Goal: Answer question/provide support: Share knowledge or assist other users

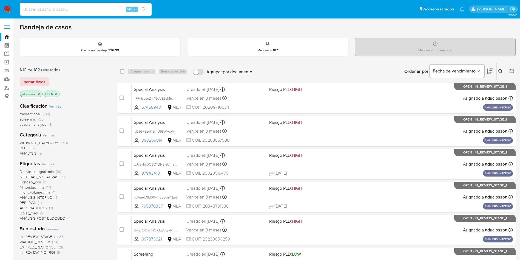
click at [105, 9] on input at bounding box center [86, 9] width 132 height 7
paste input "Q57dpENhOYtbsZvt5cFqx2Nj"
type input "Q57dpENhOYtbsZvt5cFqx2Nj"
click at [146, 10] on icon "search-icon" at bounding box center [144, 9] width 4 height 4
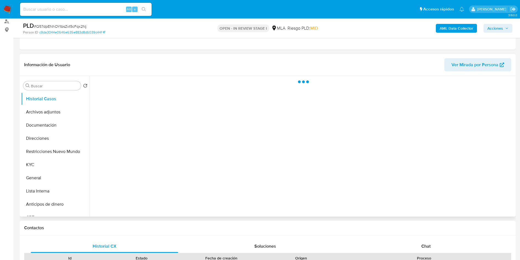
scroll to position [82, 0]
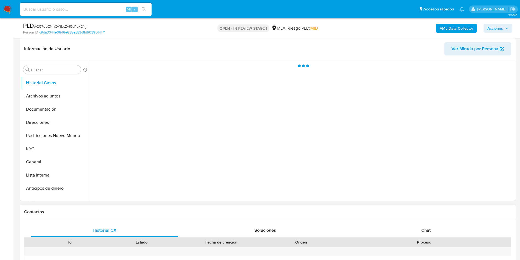
select select "10"
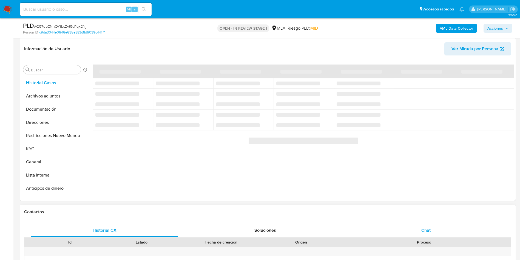
click at [418, 236] on div "Chat" at bounding box center [427, 230] width 148 height 13
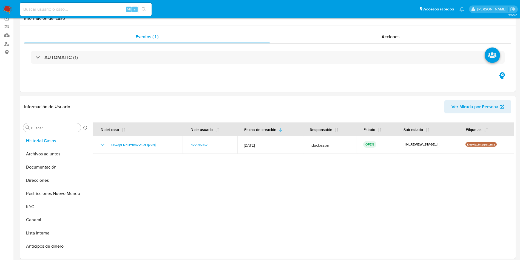
scroll to position [123, 0]
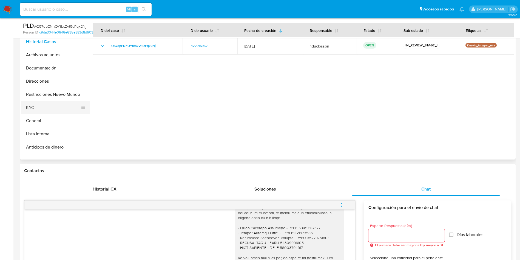
click at [45, 107] on button "KYC" at bounding box center [53, 107] width 64 height 13
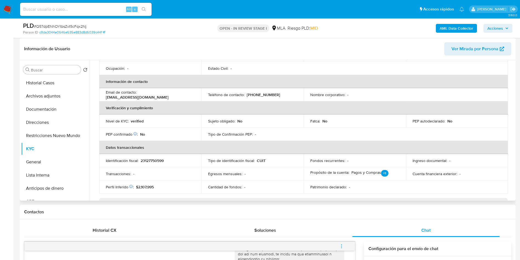
scroll to position [78, 0]
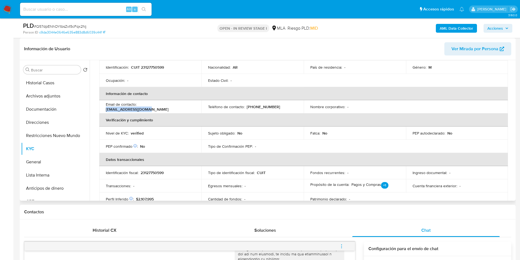
drag, startPoint x: 179, startPoint y: 109, endPoint x: 139, endPoint y: 108, distance: 40.9
click at [139, 108] on div "Email de contacto : jlrdosantos@gmail.com" at bounding box center [150, 107] width 89 height 10
copy p "jlrdosantos@gmail.com"
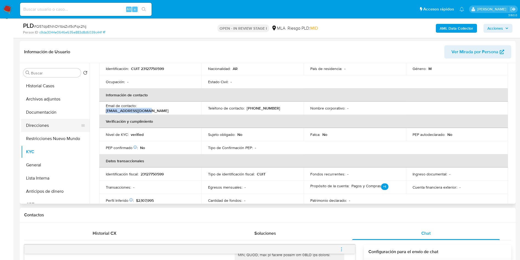
scroll to position [82, 0]
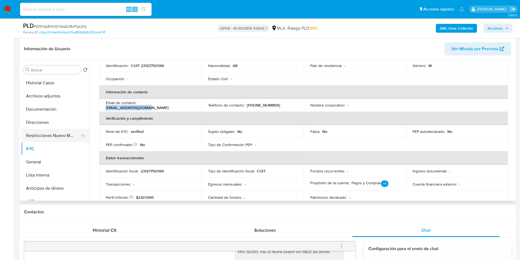
click at [44, 130] on button "Restricciones Nuevo Mundo" at bounding box center [53, 135] width 64 height 13
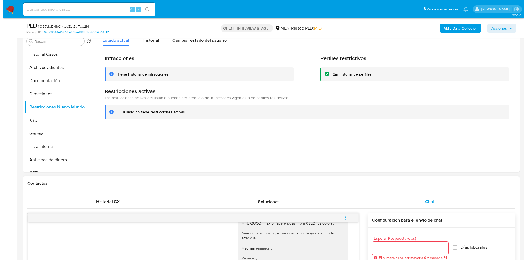
scroll to position [123, 0]
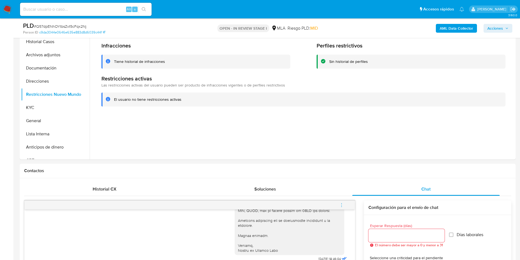
click at [452, 27] on b "AML Data Collector" at bounding box center [456, 28] width 33 height 9
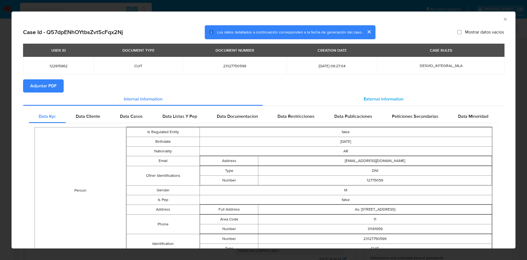
click at [331, 103] on div "External information" at bounding box center [383, 98] width 241 height 13
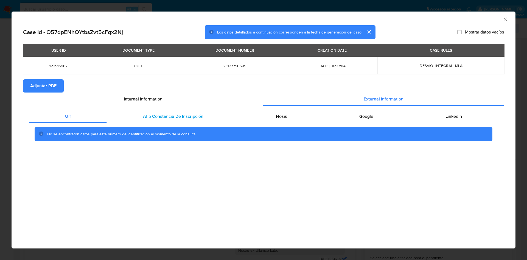
click at [164, 110] on div "Afip Constancia De Inscripción" at bounding box center [173, 116] width 133 height 13
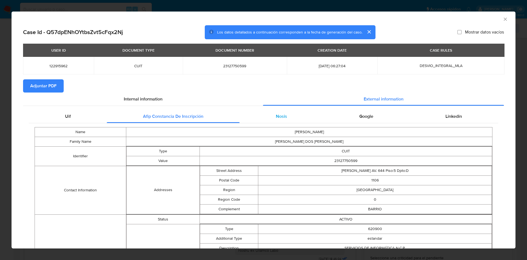
click at [289, 116] on div "Nosis" at bounding box center [281, 116] width 83 height 13
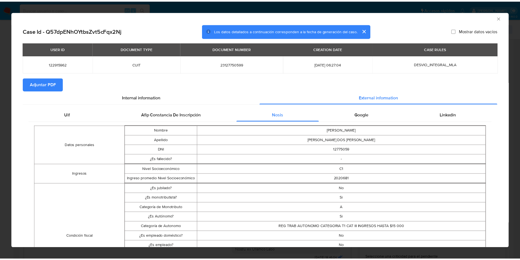
scroll to position [0, 0]
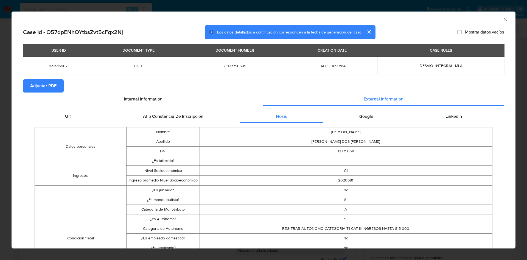
click at [44, 80] on span "Adjuntar PDF" at bounding box center [43, 86] width 26 height 12
click at [369, 113] on div "Google" at bounding box center [366, 116] width 86 height 13
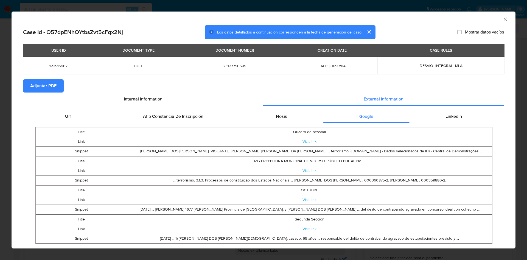
click at [439, 108] on div "Uif Afip Constancia De Inscripción Nosis Google Linkedin Title Quadro de pessoa…" at bounding box center [263, 178] width 481 height 145
click at [446, 119] on div "Linkedin" at bounding box center [453, 116] width 89 height 13
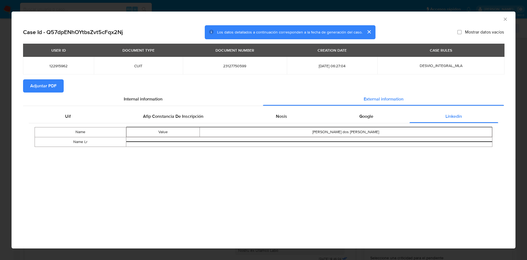
click at [507, 21] on icon "Cerrar ventana" at bounding box center [504, 18] width 5 height 5
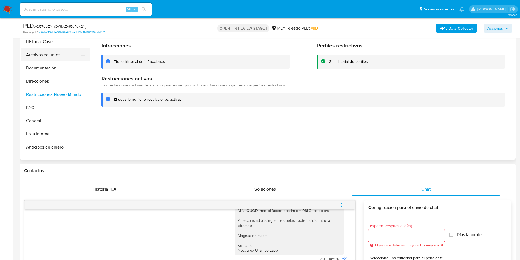
click at [54, 52] on button "Archivos adjuntos" at bounding box center [53, 54] width 64 height 13
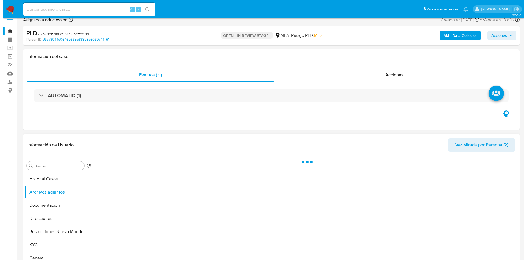
scroll to position [41, 0]
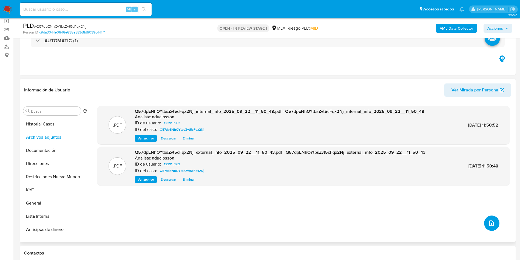
click at [490, 225] on icon "upload-file" at bounding box center [492, 223] width 7 height 7
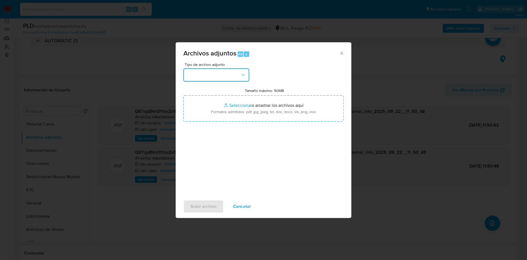
click at [229, 71] on button "button" at bounding box center [216, 74] width 66 height 13
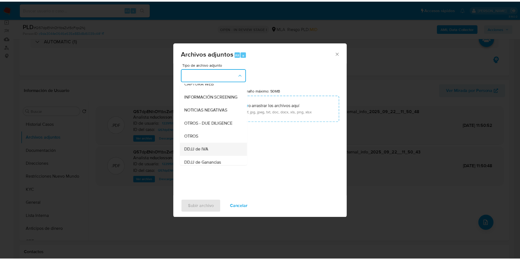
scroll to position [70, 0]
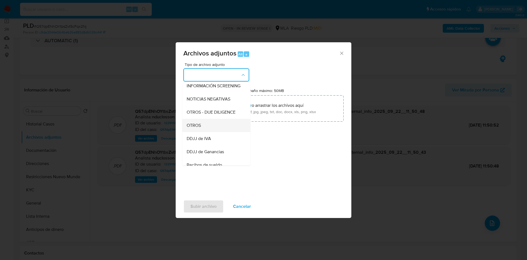
click at [207, 128] on div "OTROS" at bounding box center [215, 125] width 56 height 13
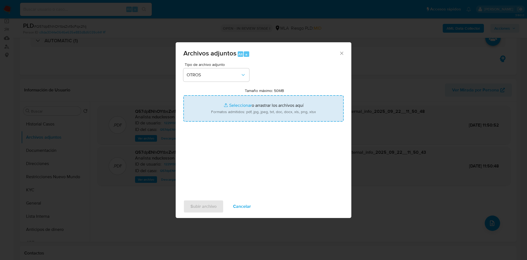
type input "C:\fakepath\122915962 Movimientos.xlsx"
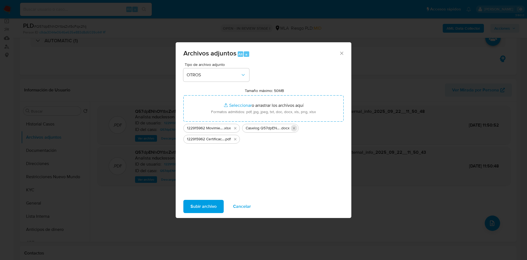
click at [293, 127] on icon "Eliminar Caselog Q57dpENhOYtbsZvt5cFqx2Nj_2025_07_17_21_27_30.docx" at bounding box center [294, 128] width 2 height 2
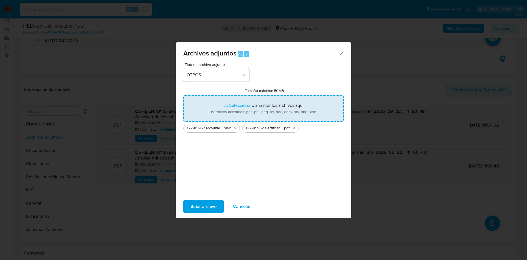
type input "C:\fakepath\Caselog Q57dpENhOYtbsZvt5cFqx2Nj_2025_07_17_21_27_30.docx"
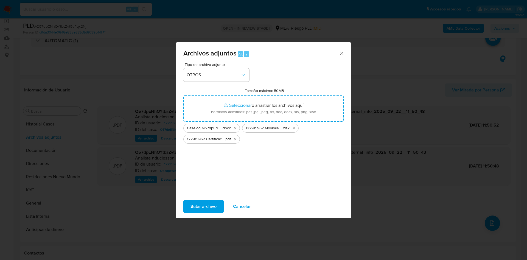
click at [217, 203] on button "Subir archivo" at bounding box center [203, 206] width 40 height 13
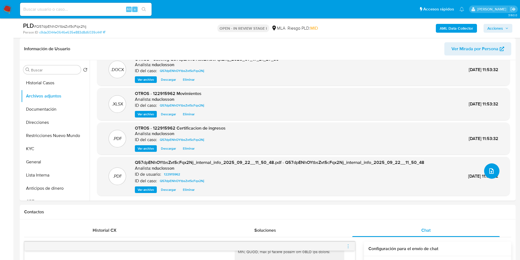
scroll to position [206, 0]
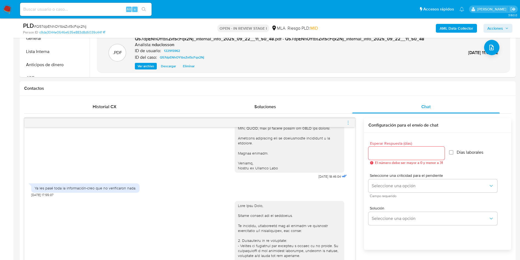
click at [66, 25] on span "# Q57dpENhOYtbsZvt5cFqx2Nj" at bounding box center [60, 26] width 52 height 5
copy span "Q57dpENhOYtbsZvt5cFqx2Nj"
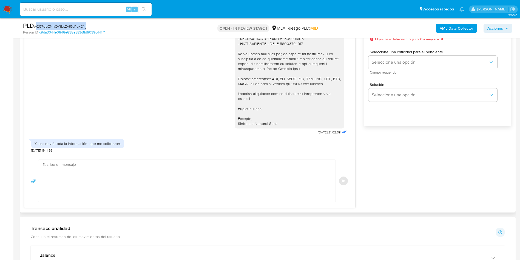
scroll to position [715, 0]
click at [192, 164] on textarea at bounding box center [186, 181] width 286 height 42
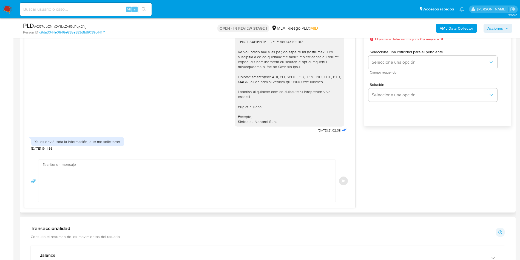
paste textarea "Hola, Muchas gracias por la respuesta. Analizamos tu caso y notamos que la info…"
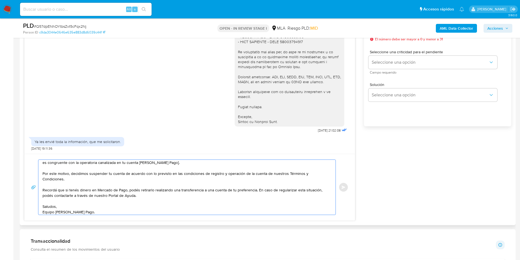
scroll to position [0, 0]
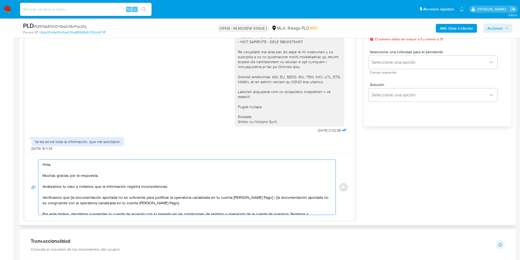
drag, startPoint x: 182, startPoint y: 201, endPoint x: 263, endPoint y: 198, distance: 81.0
click at [263, 198] on textarea "Hola, Muchas gracias por la respuesta. Analizamos tu caso y notamos que la info…" at bounding box center [186, 187] width 286 height 55
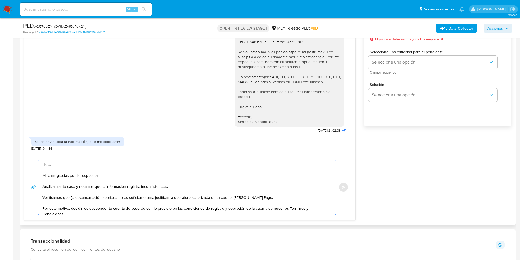
click at [72, 198] on textarea "Hola, Muchas gracias por la respuesta. Analizamos tu caso y notamos que la info…" at bounding box center [186, 187] width 286 height 55
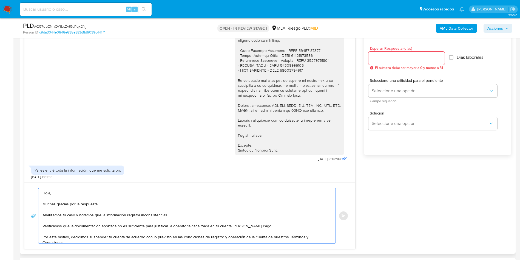
scroll to position [288, 0]
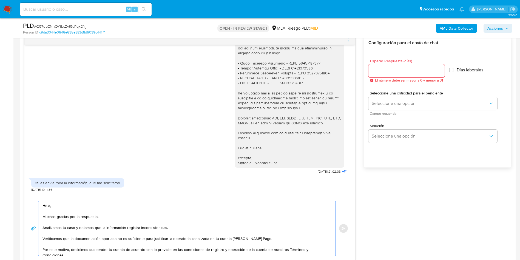
type textarea "Hola, Muchas gracias por la respuesta. Analizamos tu caso y notamos que la info…"
click at [389, 71] on input "Esperar Respuesta (días)" at bounding box center [407, 70] width 76 height 7
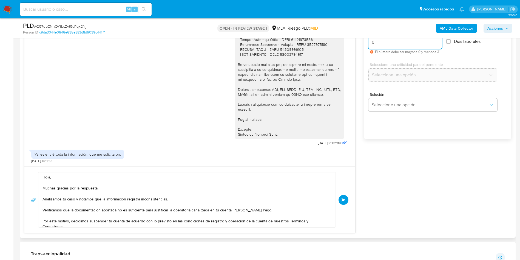
scroll to position [329, 0]
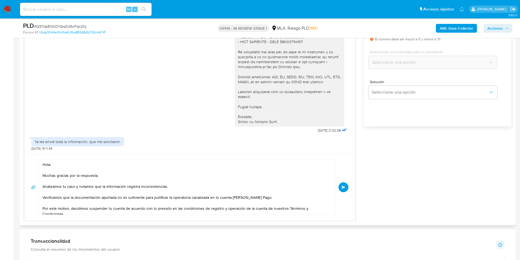
type input "0"
click at [347, 191] on div "Hola, Muchas gracias por la respuesta. Analizamos tu caso y notamos que la info…" at bounding box center [190, 186] width 318 height 55
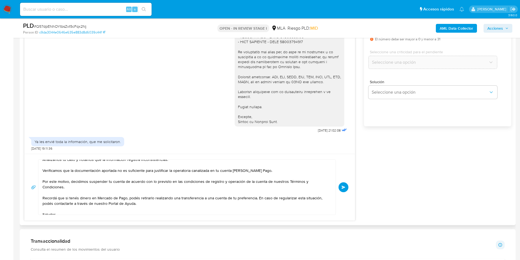
scroll to position [37, 0]
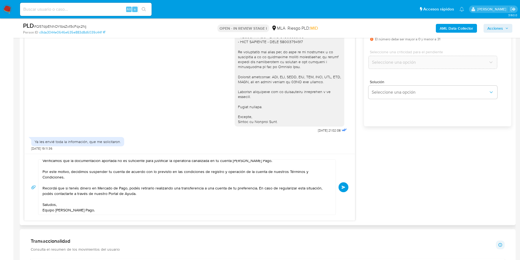
click at [343, 187] on span "Enviar" at bounding box center [344, 186] width 4 height 3
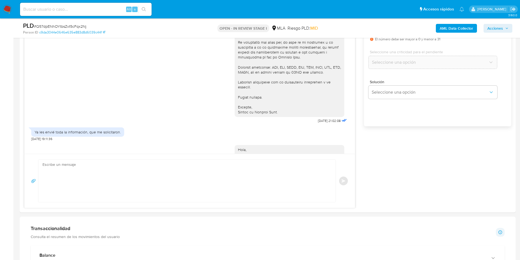
scroll to position [841, 0]
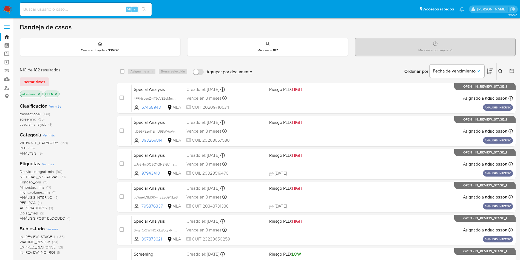
click at [351, 74] on button at bounding box center [501, 71] width 9 height 7
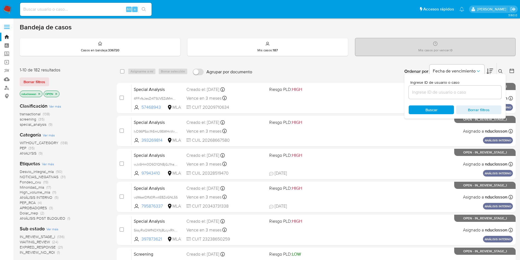
click at [351, 94] on input at bounding box center [455, 92] width 93 height 7
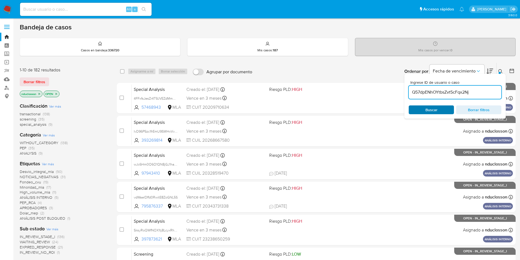
type input "Q57dpENhOYtbsZvt5cFqx2Nj"
click at [351, 113] on span "Buscar" at bounding box center [432, 110] width 38 height 8
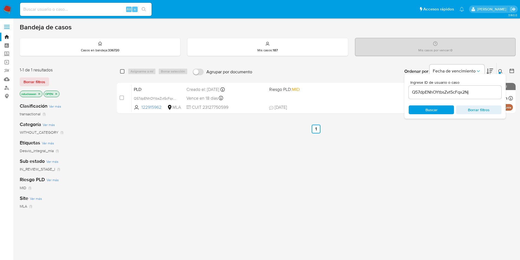
click at [123, 71] on input "checkbox" at bounding box center [122, 71] width 4 height 4
checkbox input "true"
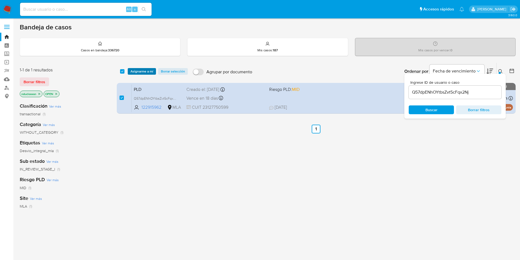
click at [138, 74] on div "select-all-cases-checkbox Asignarme a mí Borrar selección Agrupar por documento…" at bounding box center [316, 71] width 399 height 17
click at [138, 71] on span "Asignarme a mí" at bounding box center [142, 71] width 23 height 5
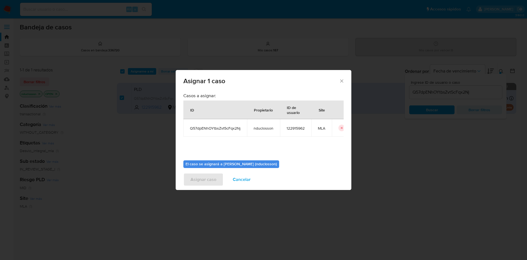
scroll to position [29, 0]
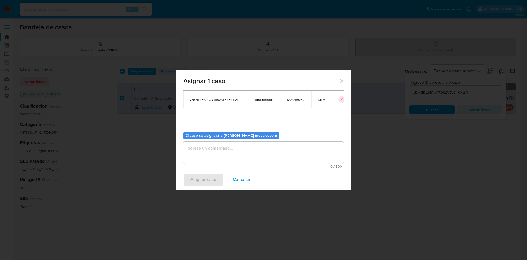
drag, startPoint x: 238, startPoint y: 148, endPoint x: 237, endPoint y: 151, distance: 3.0
click at [238, 149] on textarea "assign-modal" at bounding box center [263, 153] width 160 height 22
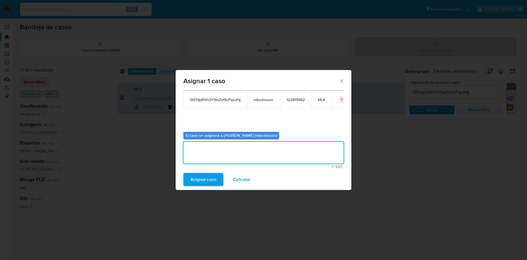
click at [205, 173] on span "Asignar caso" at bounding box center [203, 179] width 26 height 12
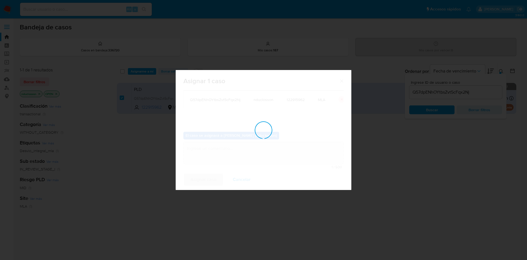
checkbox input "false"
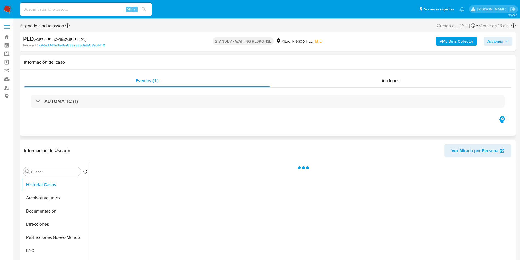
select select "10"
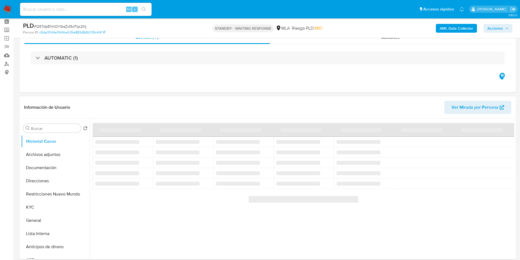
scroll to position [41, 0]
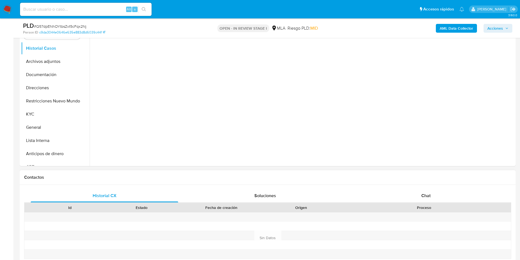
scroll to position [165, 0]
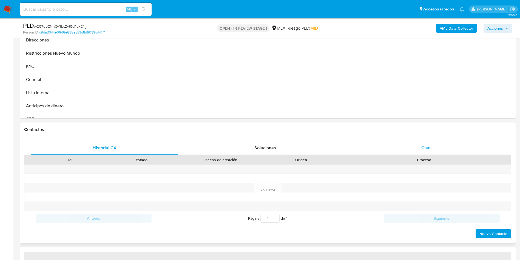
select select "10"
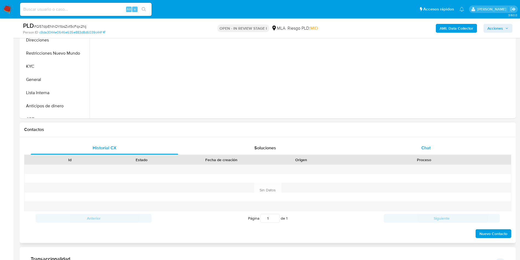
click at [435, 148] on div "Chat" at bounding box center [427, 147] width 148 height 13
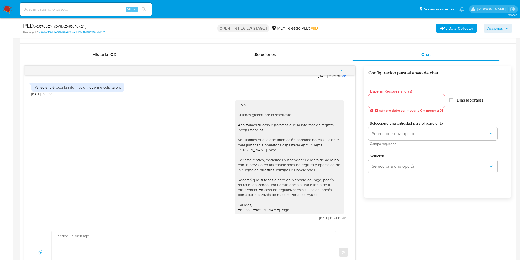
scroll to position [247, 0]
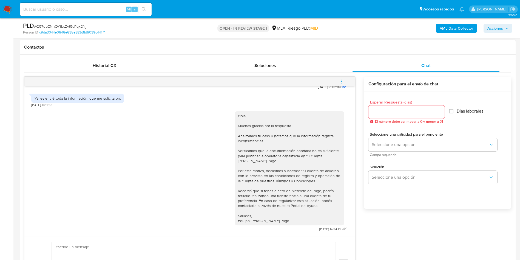
click at [344, 81] on icon "menu-action" at bounding box center [341, 81] width 5 height 5
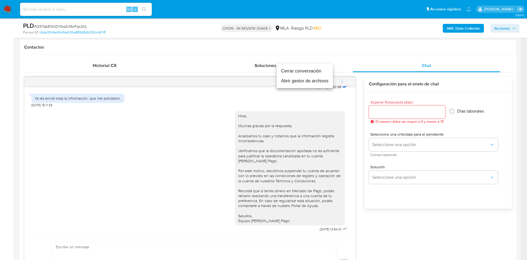
click at [294, 72] on li "Cerrar conversación" at bounding box center [305, 71] width 56 height 10
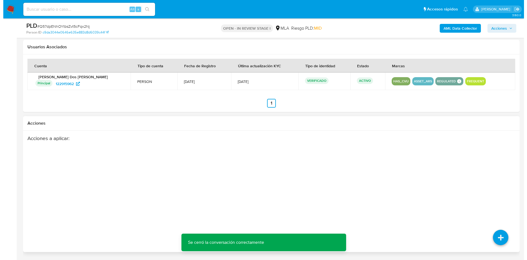
scroll to position [840, 0]
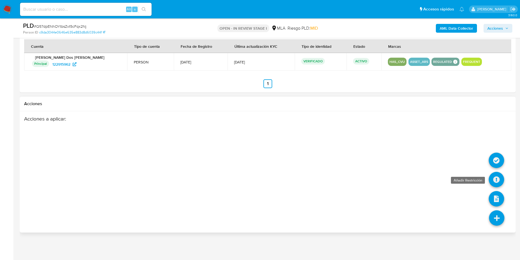
click at [494, 180] on icon at bounding box center [496, 179] width 15 height 15
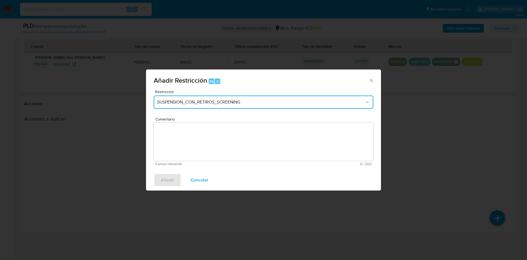
click at [281, 97] on button "SUSPENSION_CON_RETIROS_SCREENING" at bounding box center [264, 101] width 220 height 13
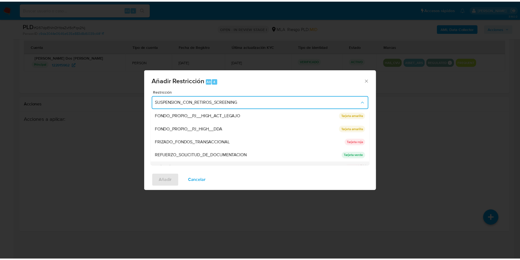
scroll to position [116, 0]
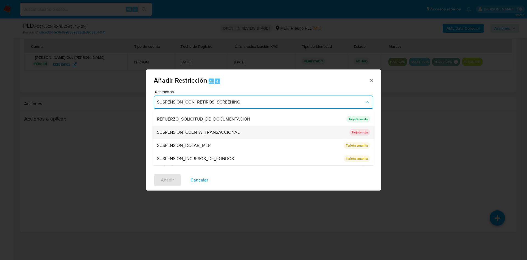
click at [223, 133] on span "SUSPENSION_CUENTA_TRANSACCIONAL" at bounding box center [198, 132] width 83 height 5
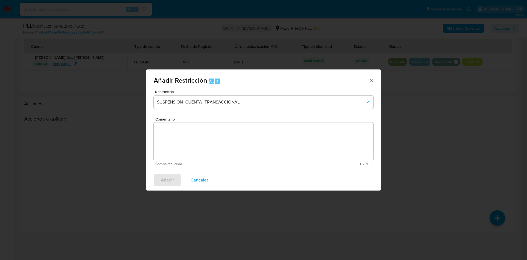
click at [223, 133] on textarea "Comentario" at bounding box center [264, 141] width 220 height 38
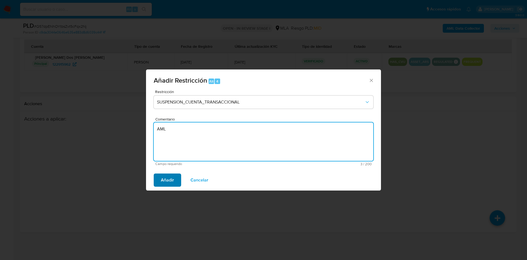
type textarea "AML"
click at [170, 181] on span "Añadir" at bounding box center [167, 180] width 13 height 12
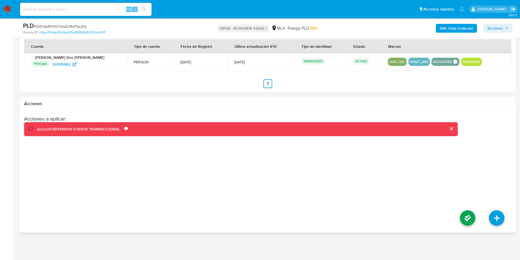
click at [467, 209] on li at bounding box center [468, 218] width 29 height 31
click at [472, 218] on icon at bounding box center [467, 217] width 15 height 15
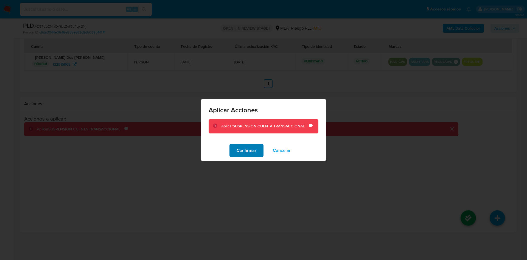
click at [252, 156] on span "Confirmar" at bounding box center [247, 150] width 20 height 12
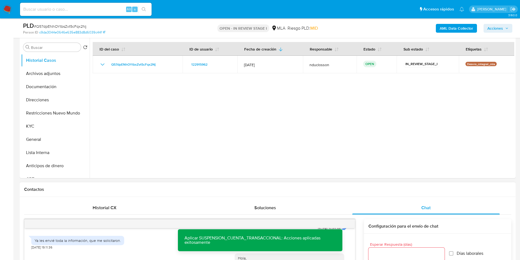
scroll to position [99, 0]
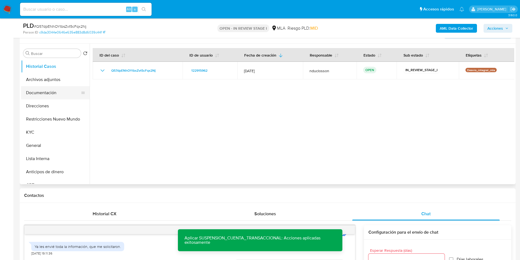
click at [49, 96] on button "Documentación" at bounding box center [53, 92] width 64 height 13
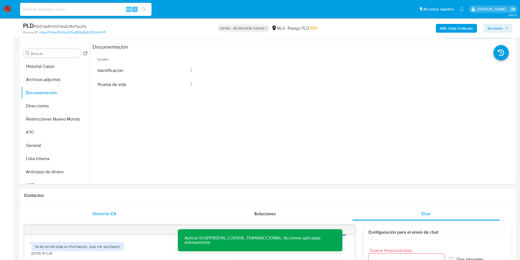
click at [103, 212] on span "Historial CX" at bounding box center [105, 213] width 24 height 6
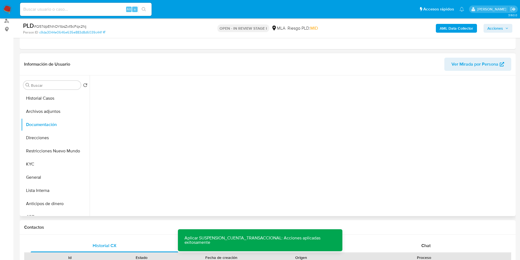
scroll to position [16, 0]
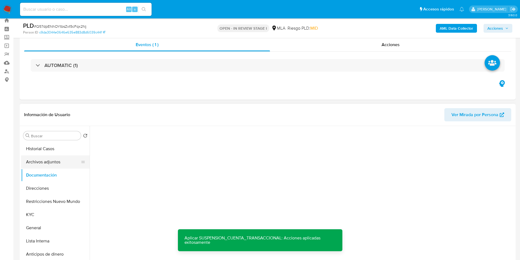
click at [43, 162] on button "Archivos adjuntos" at bounding box center [53, 161] width 64 height 13
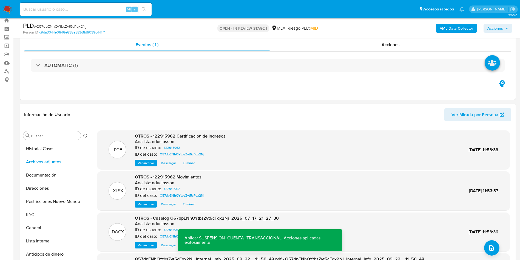
click at [504, 30] on span "Acciones" at bounding box center [498, 28] width 21 height 8
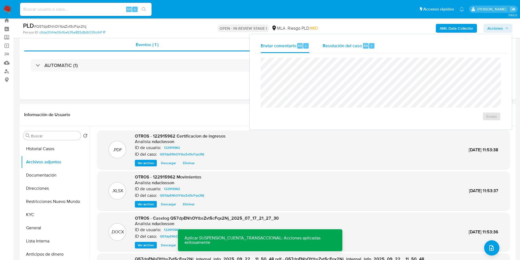
click at [365, 47] on span "Alt" at bounding box center [366, 45] width 4 height 5
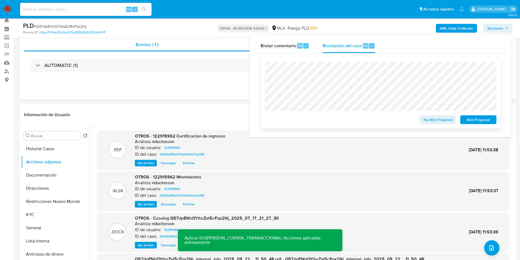
click at [474, 118] on span "ROI Proposal" at bounding box center [479, 120] width 29 height 8
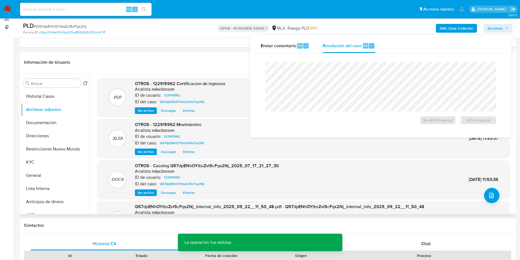
scroll to position [99, 0]
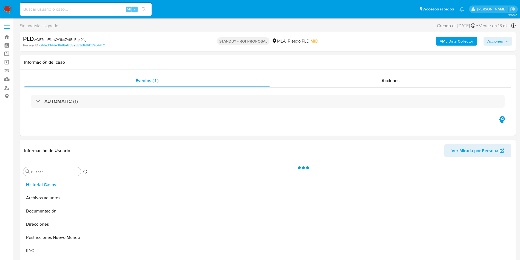
select select "10"
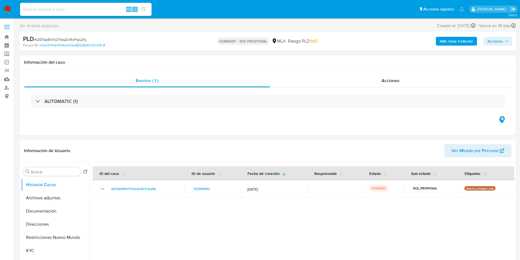
click at [89, 12] on input at bounding box center [86, 9] width 132 height 7
paste input "9GVbsNuDU6ratZi2pvbXmAvI"
type input "9GVbsNuDU6ratZi2pvbXmAvI"
click at [145, 9] on icon "search-icon" at bounding box center [144, 9] width 4 height 4
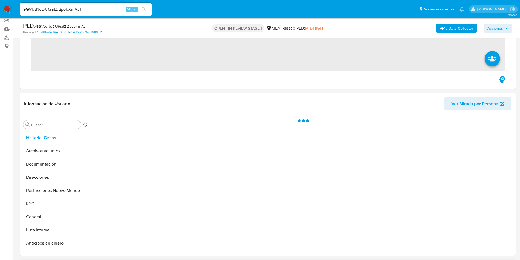
scroll to position [123, 0]
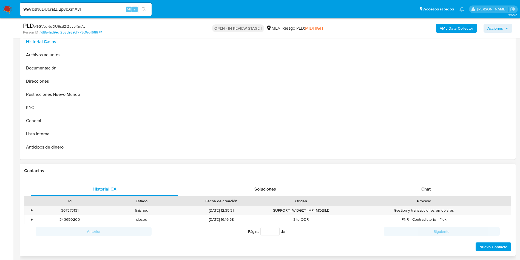
click at [419, 190] on div "Chat" at bounding box center [427, 188] width 148 height 13
select select "10"
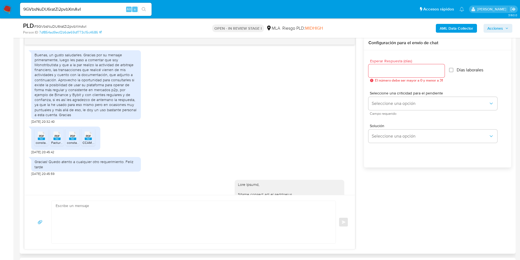
scroll to position [640, 0]
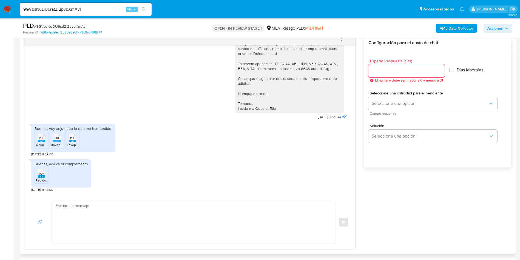
click at [42, 139] on span "PDF" at bounding box center [41, 138] width 5 height 4
click at [58, 137] on span "PDF" at bounding box center [57, 138] width 5 height 4
click at [69, 137] on icon at bounding box center [72, 138] width 7 height 9
click at [42, 179] on span "Pedido de información MP.pdf" at bounding box center [58, 180] width 44 height 5
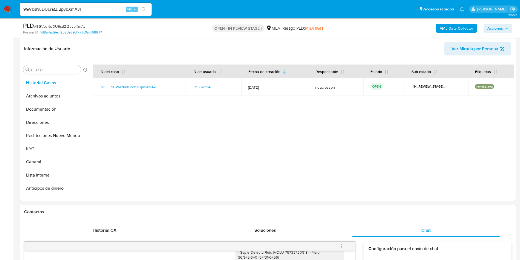
scroll to position [41, 0]
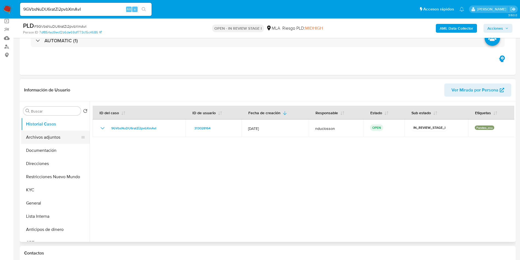
click at [50, 136] on button "Archivos adjuntos" at bounding box center [53, 137] width 64 height 13
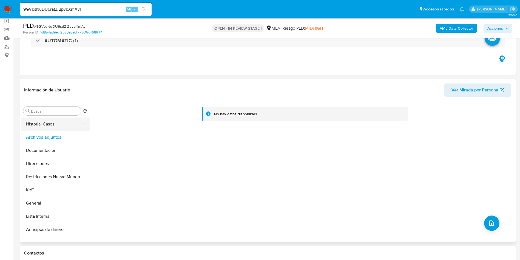
click at [47, 128] on button "Historial Casos" at bounding box center [53, 123] width 64 height 13
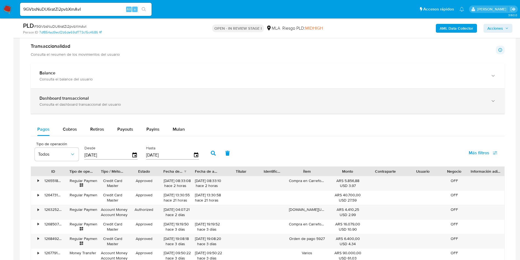
scroll to position [494, 0]
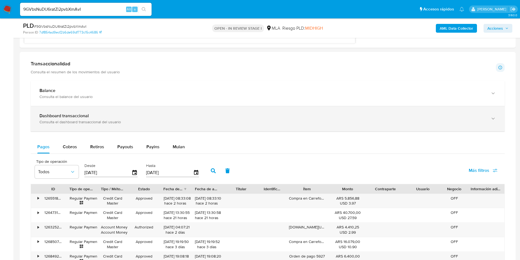
click at [85, 124] on div "Consulta el dashboard transaccional del usuario" at bounding box center [263, 121] width 446 height 5
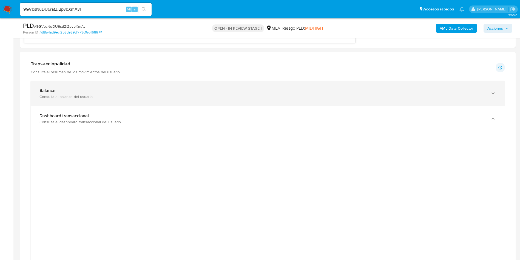
click at [188, 97] on div "Consulta el balance del usuario" at bounding box center [263, 96] width 446 height 5
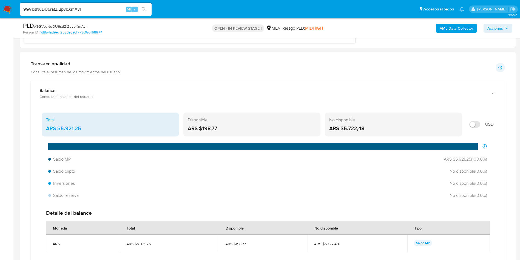
click at [473, 123] on input "Mostrar en USD" at bounding box center [475, 124] width 11 height 7
click at [475, 123] on input "Mostrar en USD" at bounding box center [475, 124] width 11 height 7
checkbox input "false"
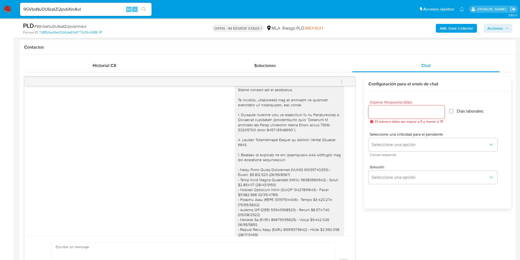
scroll to position [392, 0]
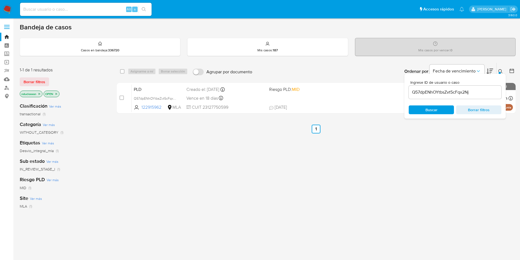
click at [55, 17] on div "Alt s" at bounding box center [86, 9] width 132 height 15
click at [50, 12] on input at bounding box center [86, 9] width 132 height 7
paste input "iyfgEZy50PClBbZzOsz94D6h"
type input "iyfgEZy50PClBbZzOsz94D6h"
click at [146, 6] on button "search-icon" at bounding box center [143, 9] width 11 height 8
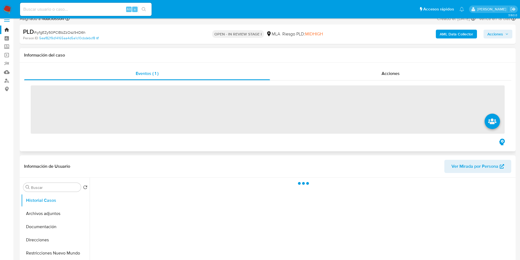
scroll to position [82, 0]
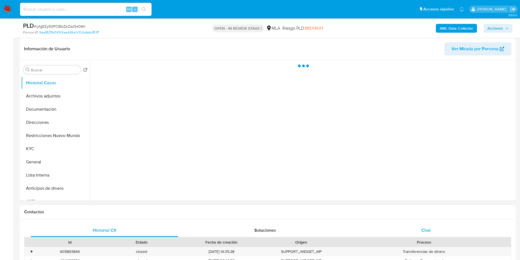
click at [441, 227] on div "Chat" at bounding box center [427, 230] width 148 height 13
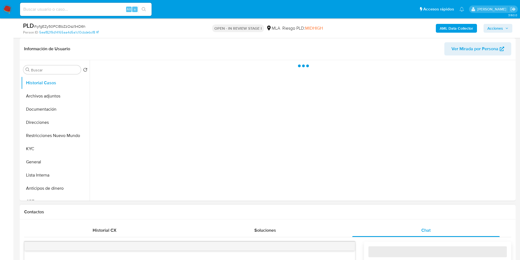
select select "10"
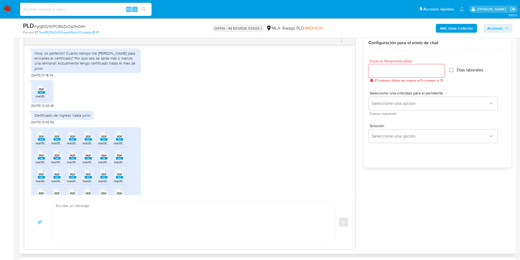
scroll to position [812, 0]
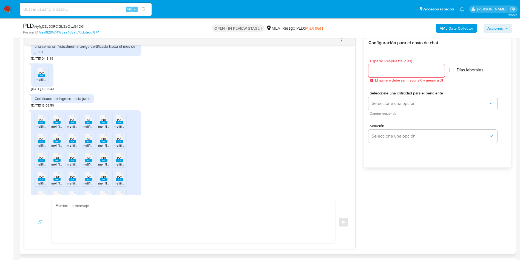
click at [40, 82] on span "melifile8966008790065784465.pdf" at bounding box center [62, 79] width 52 height 5
click at [39, 122] on span "PDF" at bounding box center [41, 120] width 5 height 4
drag, startPoint x: 54, startPoint y: 122, endPoint x: 71, endPoint y: 125, distance: 16.5
click at [54, 122] on icon at bounding box center [57, 119] width 7 height 9
drag, startPoint x: 71, startPoint y: 125, endPoint x: 85, endPoint y: 126, distance: 13.7
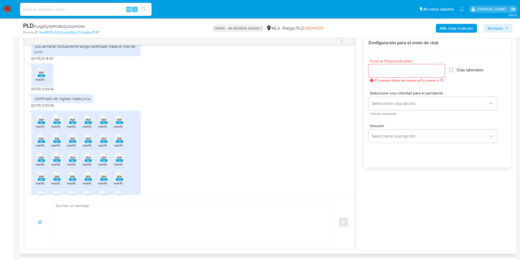
click at [71, 122] on span "PDF" at bounding box center [72, 120] width 5 height 4
click at [91, 122] on span "PDF" at bounding box center [88, 120] width 5 height 4
click at [105, 122] on span "PDF" at bounding box center [104, 120] width 5 height 4
click at [114, 126] on li "PDF PDF melifile4138671785001700573.pdf" at bounding box center [120, 120] width 14 height 17
click at [40, 140] on icon at bounding box center [41, 138] width 7 height 9
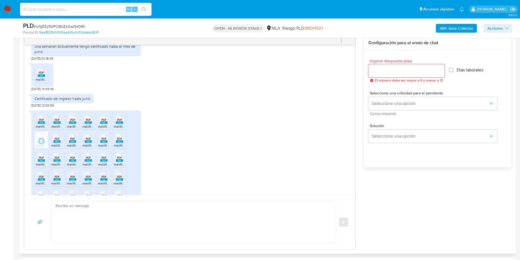
click at [59, 140] on span "PDF" at bounding box center [57, 139] width 5 height 4
click at [77, 143] on div "PDF PDF" at bounding box center [73, 138] width 12 height 11
click at [91, 140] on span "PDF" at bounding box center [88, 139] width 5 height 4
click at [105, 140] on span "PDF" at bounding box center [104, 139] width 5 height 4
click at [119, 140] on span "PDF" at bounding box center [119, 139] width 5 height 4
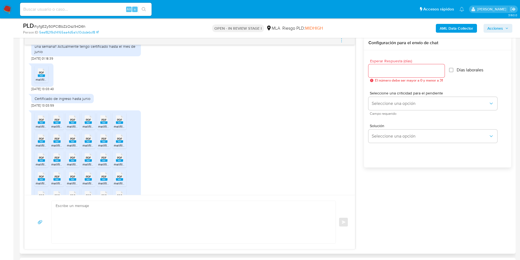
drag, startPoint x: 44, startPoint y: 161, endPoint x: 55, endPoint y: 161, distance: 11.0
click at [44, 161] on icon at bounding box center [41, 157] width 7 height 9
click at [55, 159] on span "PDF" at bounding box center [57, 158] width 5 height 4
drag, startPoint x: 72, startPoint y: 162, endPoint x: 80, endPoint y: 162, distance: 8.2
click at [72, 159] on span "PDF" at bounding box center [72, 158] width 5 height 4
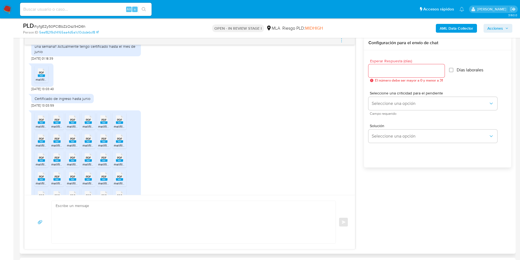
click at [89, 159] on span "PDF" at bounding box center [88, 158] width 5 height 4
drag, startPoint x: 105, startPoint y: 161, endPoint x: 124, endPoint y: 159, distance: 19.6
click at [105, 159] on span "PDF" at bounding box center [104, 158] width 5 height 4
click at [128, 159] on ul "PDF PDF melifile9013483195629825262.pdf PDF PDF melifile5701334601141110980.pdf…" at bounding box center [86, 169] width 103 height 114
click at [125, 162] on div "PDF PDF" at bounding box center [120, 156] width 12 height 11
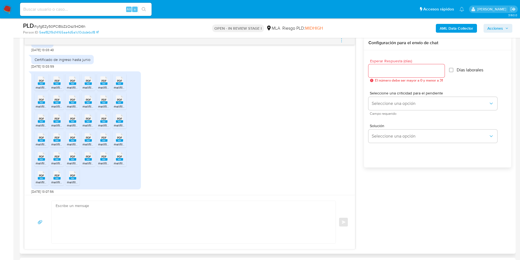
scroll to position [853, 0]
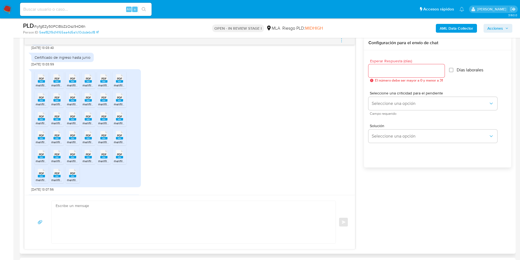
click at [39, 139] on rect at bounding box center [41, 138] width 7 height 2
click at [57, 136] on icon at bounding box center [57, 135] width 7 height 9
click at [71, 137] on span "PDF" at bounding box center [72, 136] width 5 height 4
click at [87, 137] on span "PDF" at bounding box center [88, 136] width 5 height 4
click at [103, 137] on span "PDF" at bounding box center [104, 136] width 5 height 4
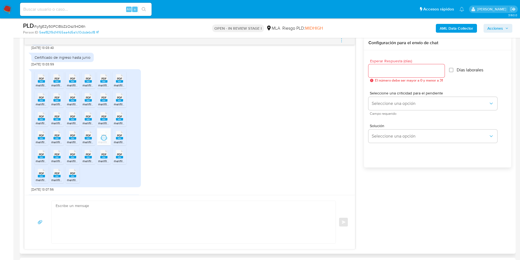
click at [115, 140] on div "PDF PDF" at bounding box center [120, 134] width 12 height 11
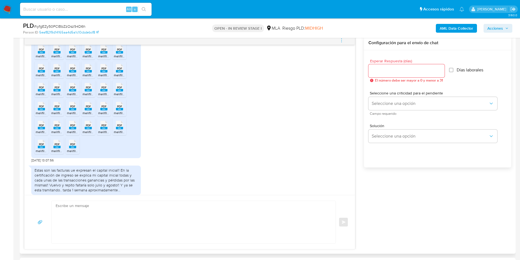
scroll to position [894, 0]
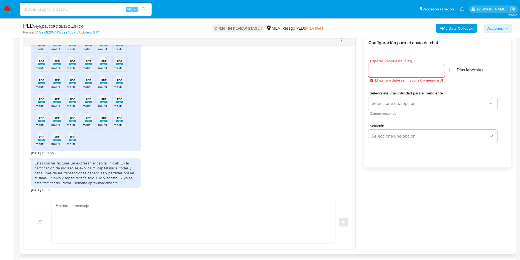
click at [42, 119] on span "PDF" at bounding box center [41, 118] width 5 height 4
click at [59, 118] on span "PDF" at bounding box center [57, 118] width 5 height 4
click at [73, 116] on span "PDF" at bounding box center [72, 118] width 5 height 4
drag, startPoint x: 90, startPoint y: 114, endPoint x: 103, endPoint y: 117, distance: 13.5
click at [90, 114] on icon at bounding box center [88, 118] width 7 height 9
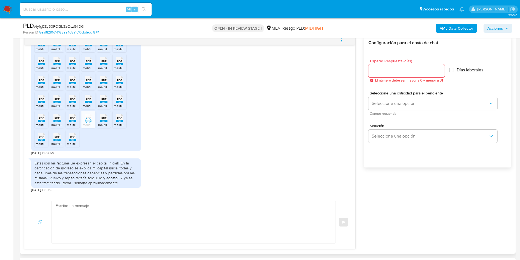
click at [103, 117] on span "PDF" at bounding box center [104, 118] width 5 height 4
click at [118, 119] on span "PDF" at bounding box center [119, 118] width 5 height 4
drag, startPoint x: 40, startPoint y: 142, endPoint x: 48, endPoint y: 139, distance: 8.4
click at [40, 142] on span "melifile6000199923998302763.pdf" at bounding box center [62, 143] width 52 height 5
click at [55, 138] on span "PDF" at bounding box center [57, 137] width 5 height 4
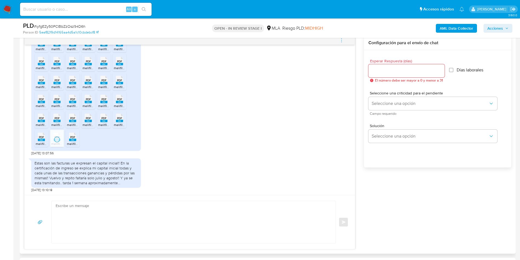
click at [78, 136] on li "PDF PDF melifile9136453266091594803.pdf" at bounding box center [73, 138] width 14 height 17
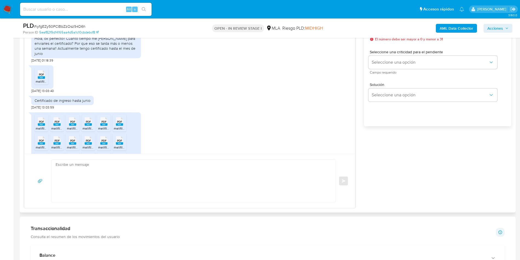
scroll to position [770, 0]
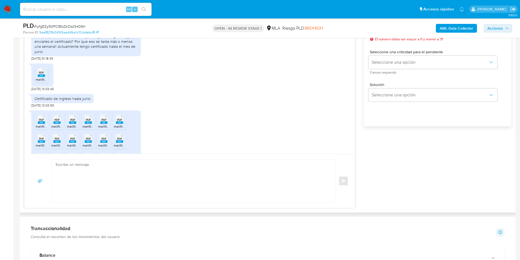
click at [44, 74] on span "PDF" at bounding box center [41, 73] width 5 height 4
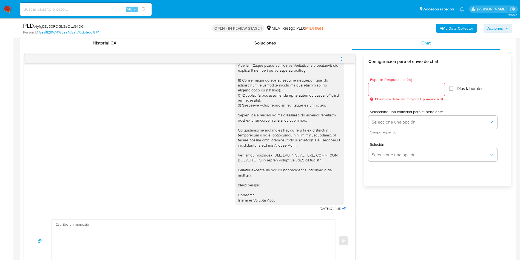
scroll to position [222, 0]
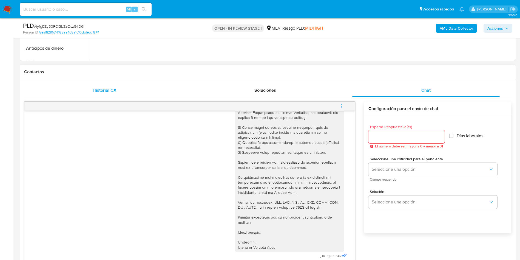
click at [65, 86] on div "Historial CX" at bounding box center [105, 90] width 148 height 13
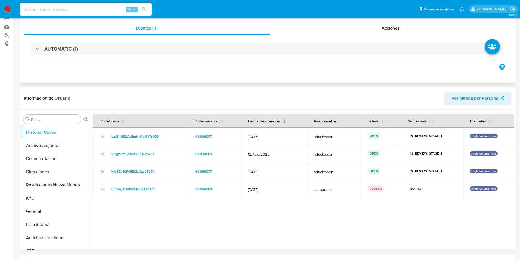
scroll to position [0, 0]
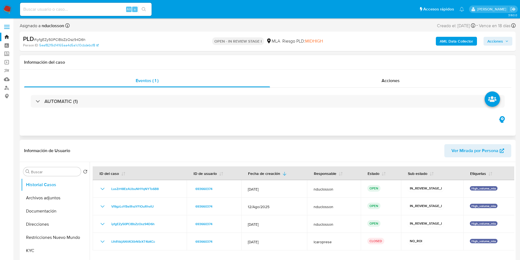
click at [475, 157] on span "Ver Mirada por Persona" at bounding box center [475, 150] width 47 height 13
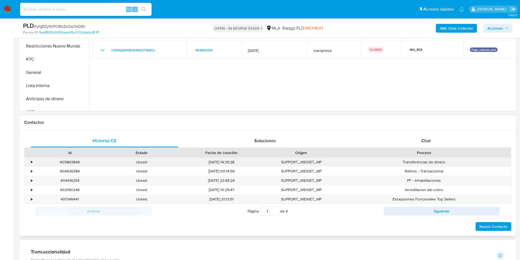
scroll to position [247, 0]
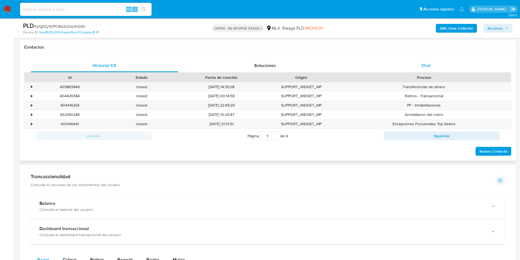
click at [425, 71] on div "Chat" at bounding box center [427, 65] width 148 height 13
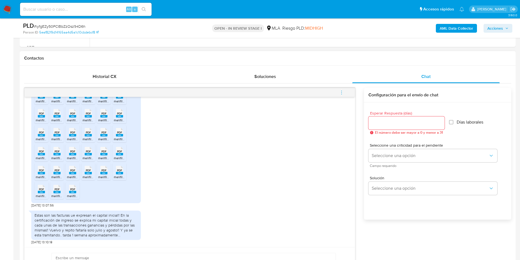
scroll to position [165, 0]
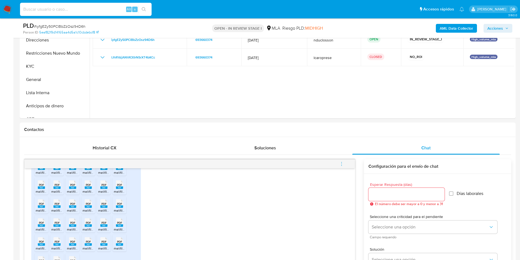
click at [75, 10] on input at bounding box center [86, 9] width 132 height 7
paste input "qx6GfqRGyER1bAluTAuWlza9"
click at [151, 7] on input "qx6GfqRGyER1bAluTAuWlza9" at bounding box center [86, 9] width 132 height 7
type input "qx6GfqRGyER1bAluTAuWlza9"
click at [143, 7] on icon "search-icon" at bounding box center [144, 9] width 4 height 4
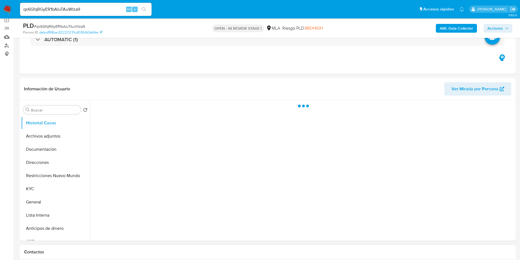
scroll to position [165, 0]
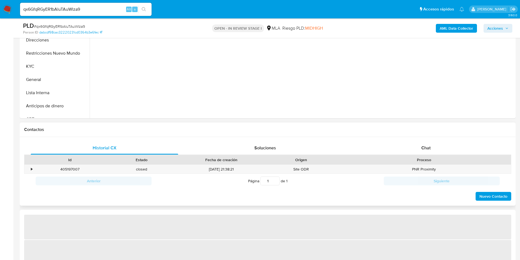
click at [398, 139] on div "Historial CX Soluciones Chat Id Estado Fecha de creación Origen Proceso • 40519…" at bounding box center [268, 171] width 496 height 69
select select "10"
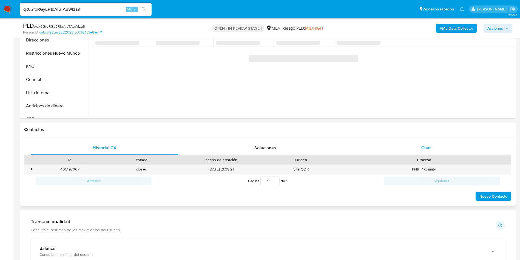
click at [414, 148] on div "Chat" at bounding box center [427, 147] width 148 height 13
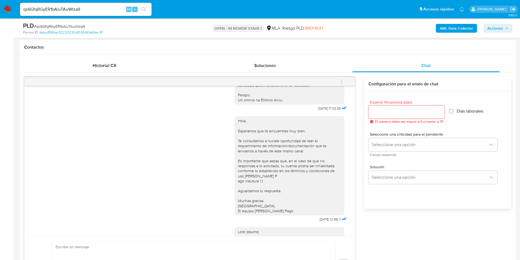
scroll to position [288, 0]
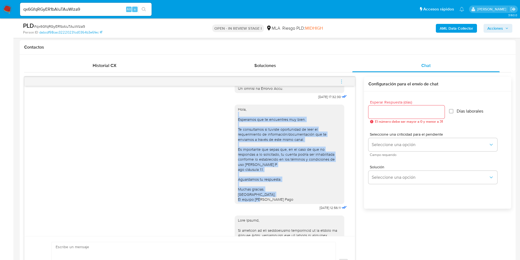
drag, startPoint x: 282, startPoint y: 213, endPoint x: 224, endPoint y: 122, distance: 107.9
click at [224, 122] on div "Hola, Esperamos que te encuentres muy bien. Te consultamos si tuviste oportunid…" at bounding box center [189, 156] width 317 height 111
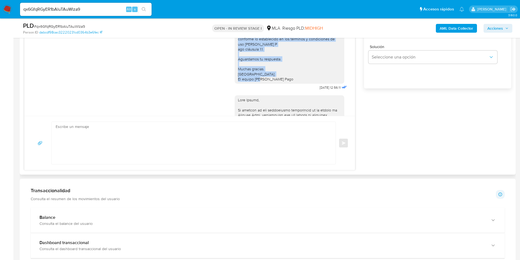
scroll to position [370, 0]
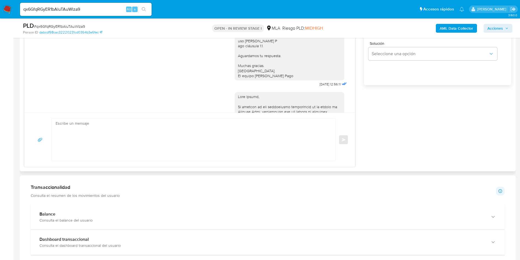
click at [225, 139] on textarea at bounding box center [192, 140] width 273 height 42
paste textarea "Hola, Esperamos que te encuentres muy bien. Te consultamos si tuviste oportunid…"
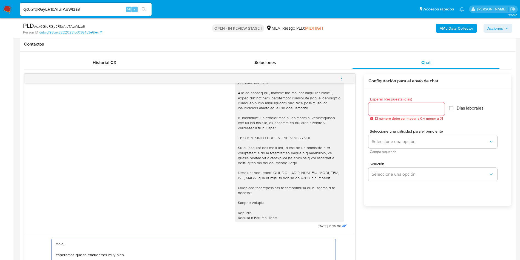
scroll to position [247, 0]
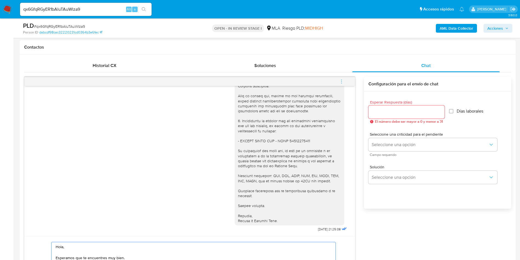
type textarea "Hola, Esperamos que te encuentres muy bien. Te consultamos si tuviste oportunid…"
click at [382, 113] on input "Esperar Respuesta (días)" at bounding box center [407, 111] width 76 height 7
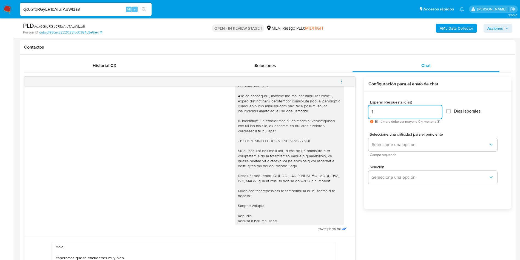
type input "1"
click at [412, 227] on div "18/08/2025 17:32:30 Hola, Esperamos que te encuentres muy bien. Te consultamos …" at bounding box center [268, 190] width 488 height 226
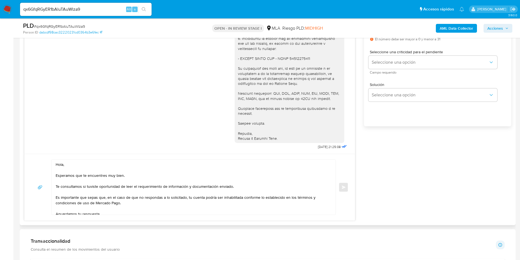
scroll to position [288, 0]
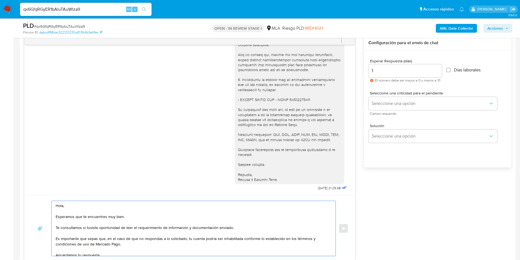
click at [189, 215] on textarea "Hola, Esperamos que te encuentres muy bien. Te consultamos si tuviste oportunid…" at bounding box center [192, 228] width 273 height 55
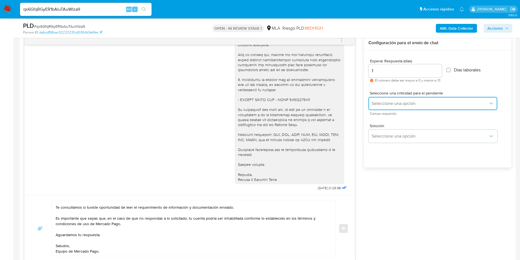
click at [406, 99] on button "Seleccione una opción" at bounding box center [433, 103] width 129 height 13
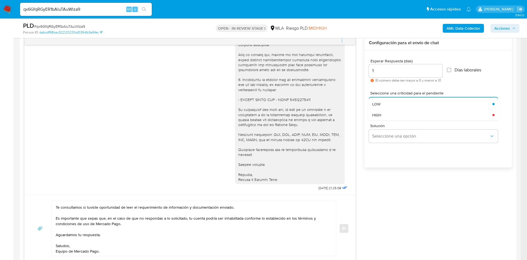
click at [400, 114] on div "HIGH" at bounding box center [430, 114] width 117 height 11
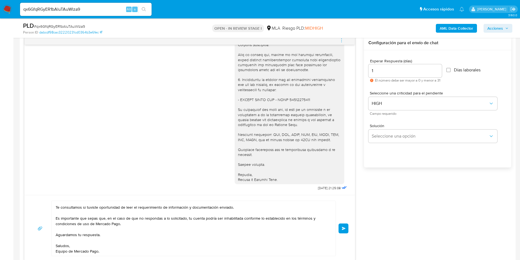
click at [340, 230] on button "Enviar" at bounding box center [344, 228] width 10 height 10
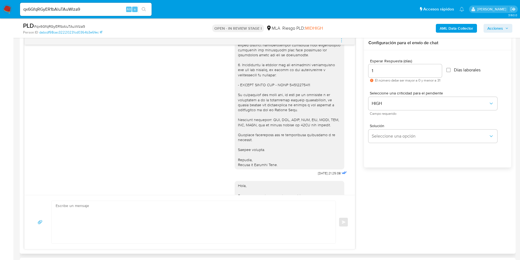
scroll to position [633, 0]
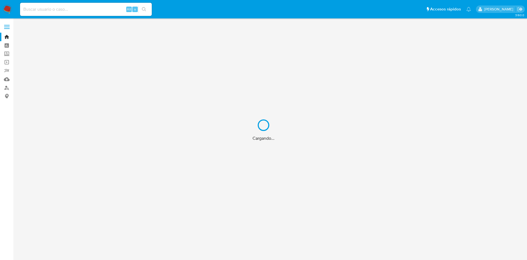
click at [93, 11] on div "Cargando..." at bounding box center [263, 130] width 527 height 260
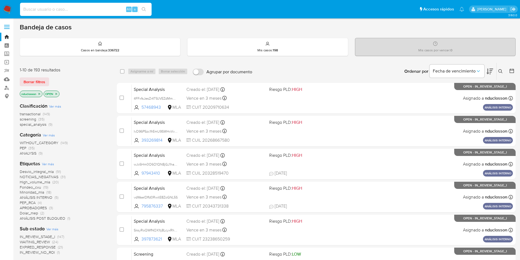
click at [60, 12] on input at bounding box center [86, 9] width 132 height 7
paste input "9GVbsNuDU6ratZi2pvbXmAvI"
type input "9GVbsNuDU6ratZi2pvbXmAvI"
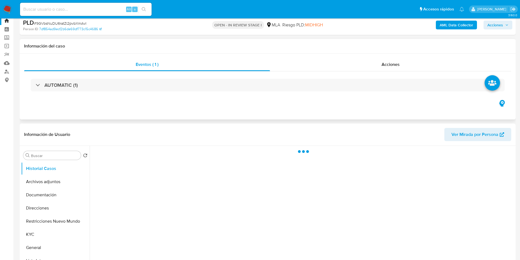
scroll to position [41, 0]
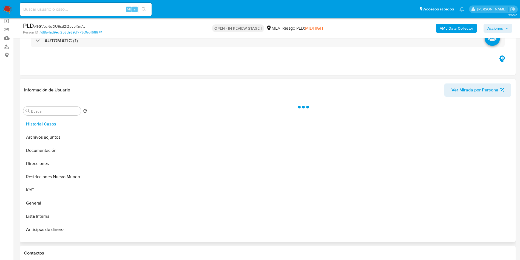
select select "10"
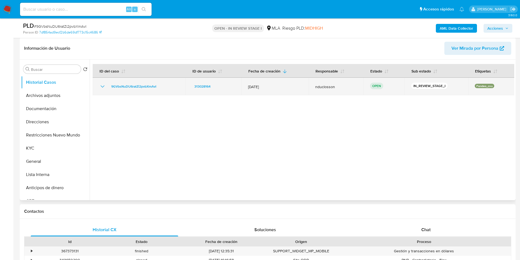
scroll to position [19, 0]
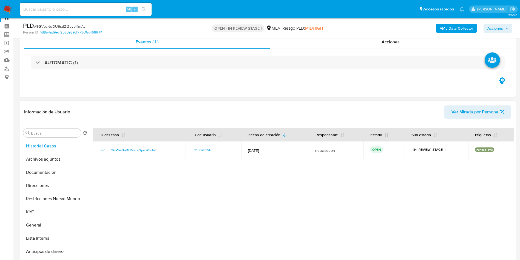
click at [482, 114] on span "Ver Mirada por Persona" at bounding box center [475, 111] width 47 height 13
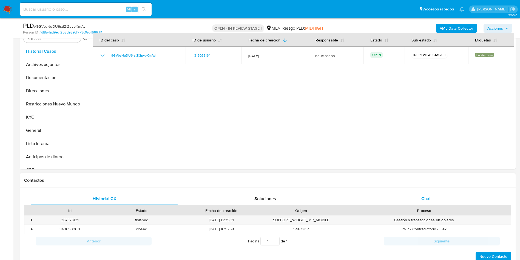
scroll to position [143, 0]
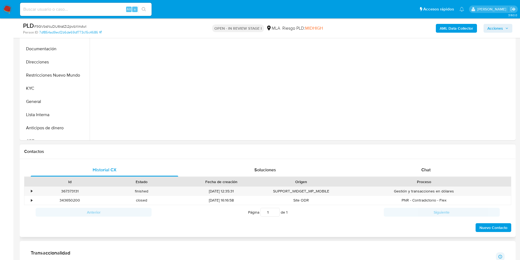
click at [425, 162] on div "Historial CX Soluciones Chat Id Estado Fecha de creación Origen Proceso • 36737…" at bounding box center [268, 198] width 496 height 78
click at [428, 169] on span "Chat" at bounding box center [426, 170] width 9 height 6
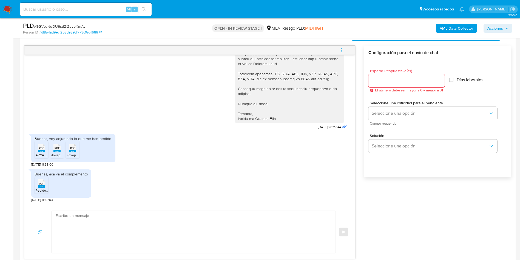
scroll to position [307, 0]
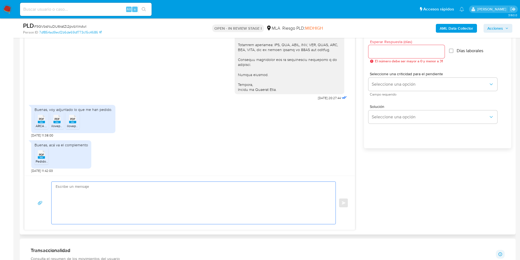
click at [223, 199] on textarea at bounding box center [192, 203] width 273 height 42
paste textarea "[PERSON_NAME], Muchas gracias por tu respuesta. No obstante, necesitamos que no…"
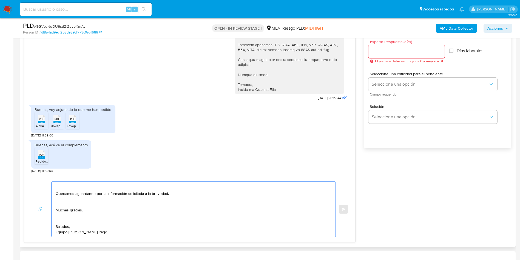
scroll to position [141, 0]
click at [59, 227] on textarea "[PERSON_NAME], Muchas gracias por tu respuesta. No obstante, necesitamos que no…" at bounding box center [192, 209] width 273 height 55
click at [62, 220] on textarea "[PERSON_NAME], Muchas gracias por tu respuesta. No obstante, necesitamos que no…" at bounding box center [192, 209] width 273 height 55
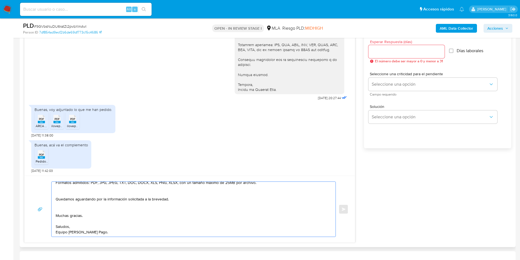
click at [66, 206] on textarea "[PERSON_NAME], Muchas gracias por tu respuesta. No obstante, necesitamos que no…" at bounding box center [192, 209] width 273 height 55
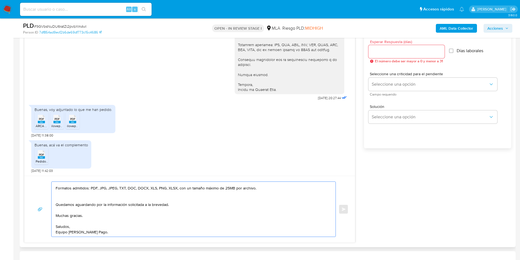
click at [67, 196] on textarea "[PERSON_NAME], Muchas gracias por tu respuesta. No obstante, necesitamos que no…" at bounding box center [192, 209] width 273 height 55
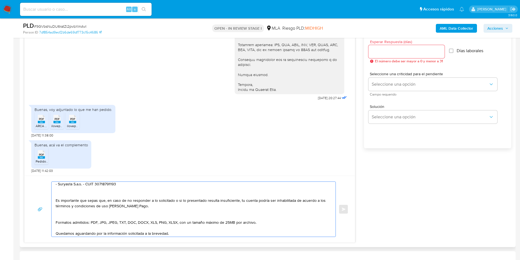
scroll to position [83, 0]
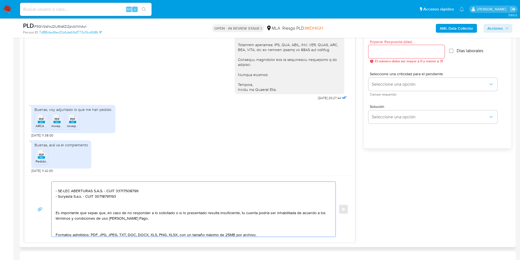
click at [63, 223] on textarea "[PERSON_NAME], Muchas gracias por tu respuesta. No obstante, necesitamos que no…" at bounding box center [192, 209] width 273 height 55
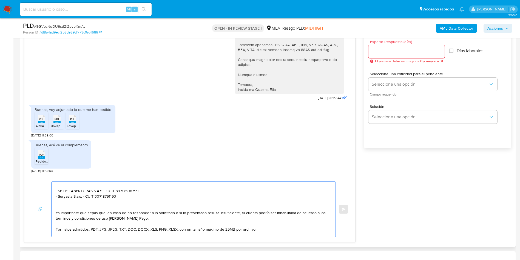
click at [63, 208] on textarea "[PERSON_NAME], Muchas gracias por tu respuesta. No obstante, necesitamos que no…" at bounding box center [192, 209] width 273 height 55
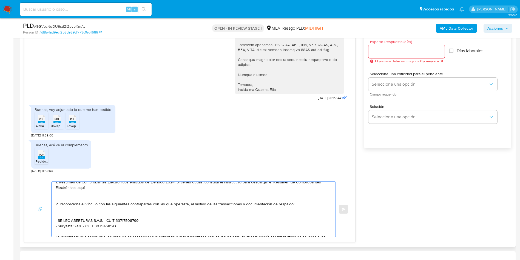
scroll to position [42, 0]
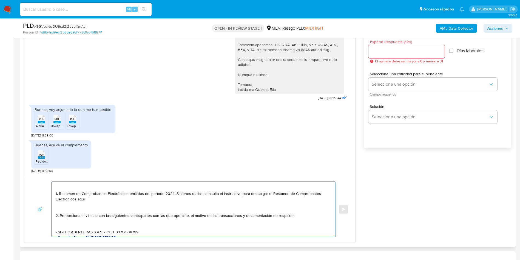
click at [66, 228] on textarea "[PERSON_NAME], Muchas gracias por tu respuesta. No obstante, necesitamos que no…" at bounding box center [192, 209] width 273 height 55
click at [65, 207] on textarea "[PERSON_NAME], Muchas gracias por tu respuesta. No obstante, necesitamos que no…" at bounding box center [192, 209] width 273 height 55
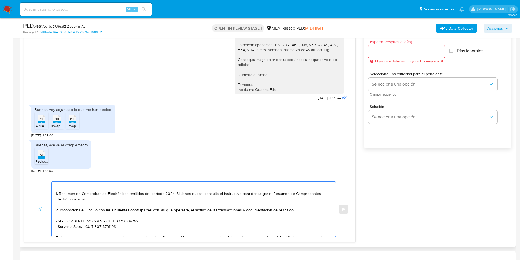
scroll to position [37, 0]
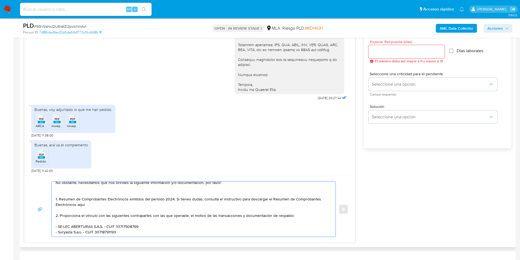
click at [67, 196] on textarea "[PERSON_NAME], Muchas gracias por tu respuesta. No obstante, necesitamos que no…" at bounding box center [192, 209] width 273 height 55
click at [66, 191] on textarea "[PERSON_NAME], Muchas gracias por tu respuesta. No obstante, necesitamos que no…" at bounding box center [192, 209] width 273 height 55
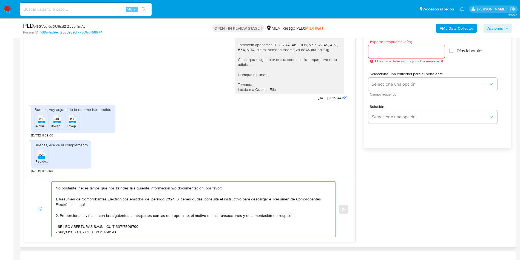
scroll to position [0, 0]
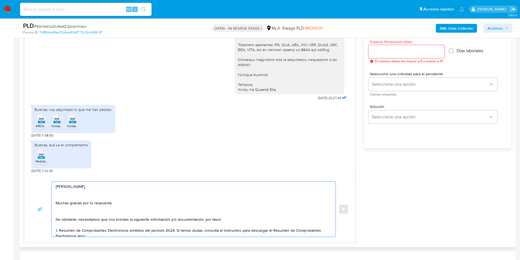
click at [68, 214] on textarea "[PERSON_NAME], Muchas gracias por tu respuesta. No obstante, necesitamos que no…" at bounding box center [192, 209] width 273 height 55
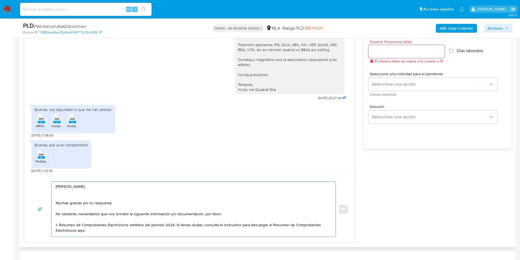
click at [65, 197] on textarea "[PERSON_NAME], Muchas gracias por tu respuesta. No obstante, necesitamos que no…" at bounding box center [192, 209] width 273 height 55
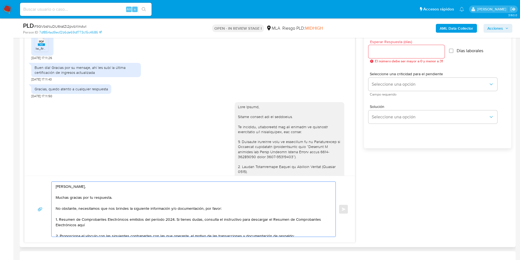
scroll to position [310, 0]
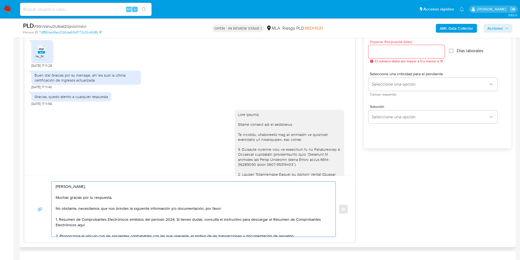
type textarea "[PERSON_NAME], Muchas gracias por tu respuesta. No obstante, necesitamos que no…"
click at [395, 56] on div at bounding box center [407, 51] width 76 height 13
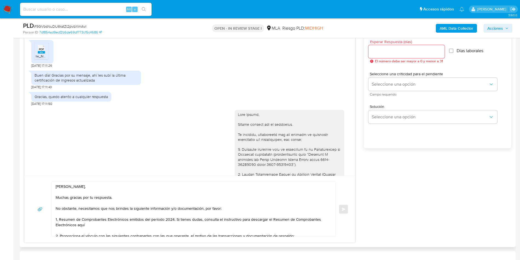
click at [388, 52] on input "Esperar Respuesta (días)" at bounding box center [407, 51] width 76 height 7
type input "1"
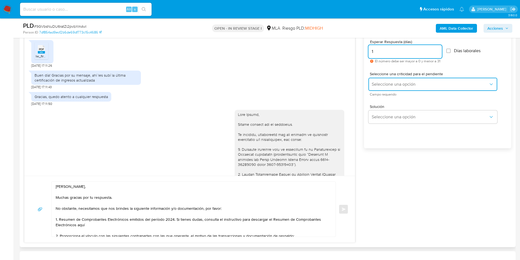
click at [391, 83] on span "Seleccione una opción" at bounding box center [430, 83] width 117 height 5
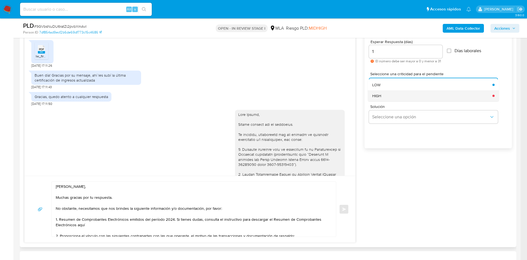
click at [388, 95] on div "HIGH" at bounding box center [430, 95] width 117 height 11
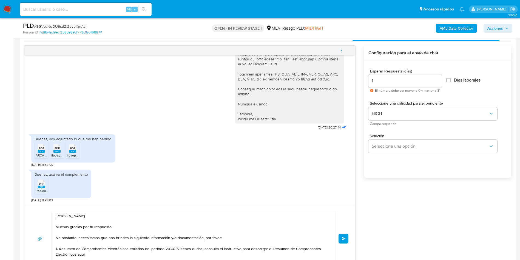
scroll to position [266, 0]
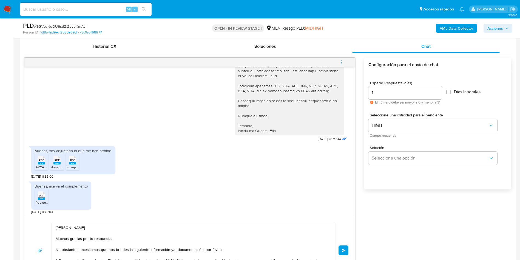
click at [339, 248] on button "Enviar" at bounding box center [344, 250] width 10 height 10
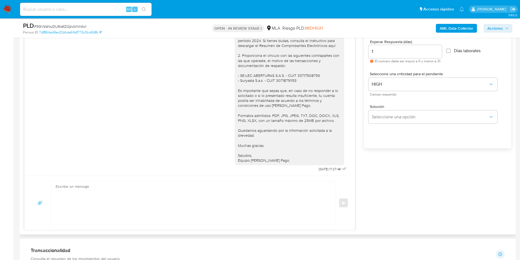
scroll to position [779, 0]
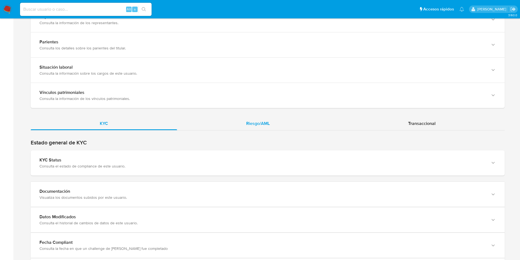
click at [255, 123] on span "Riesgo/AML" at bounding box center [258, 123] width 24 height 6
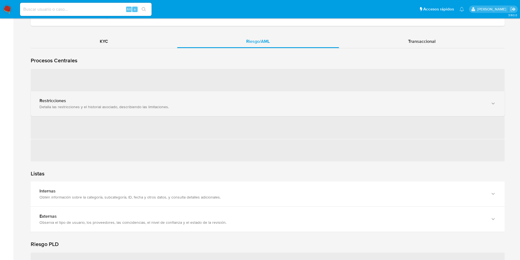
scroll to position [494, 0]
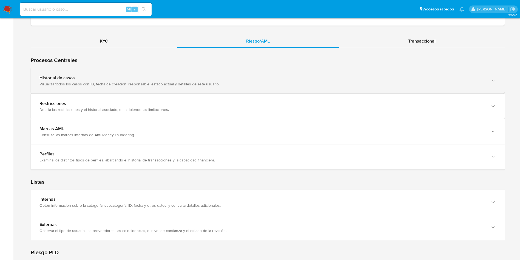
click at [130, 83] on div "Visualiza todos los casos con ID, fecha de creación, responsable, estado actual…" at bounding box center [263, 83] width 446 height 5
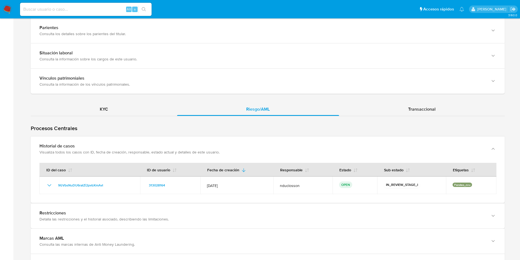
scroll to position [370, 0]
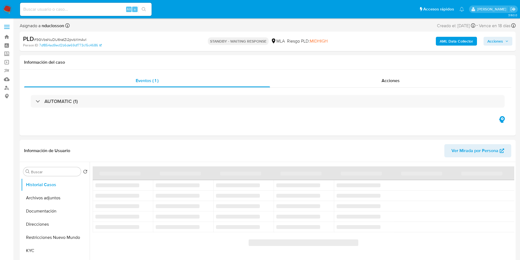
select select "10"
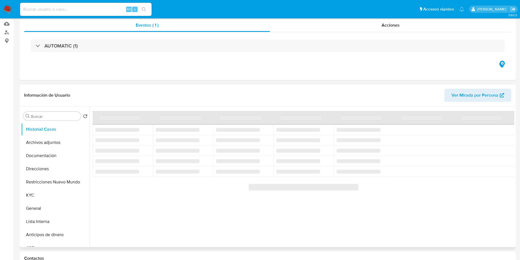
scroll to position [82, 0]
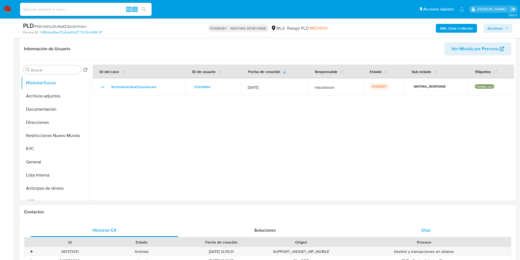
click at [424, 227] on span "Chat" at bounding box center [426, 230] width 9 height 6
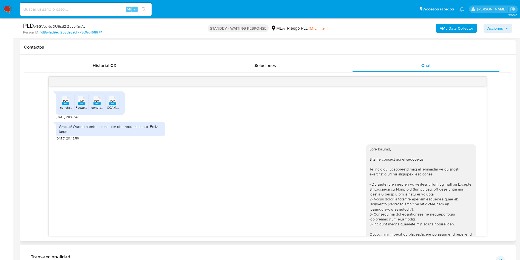
scroll to position [744, 0]
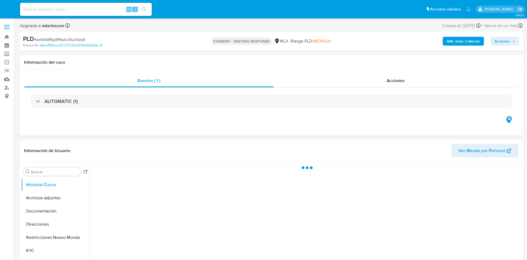
select select "10"
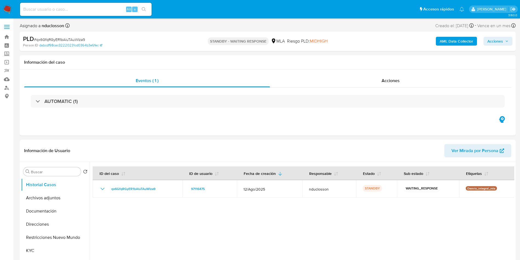
click at [58, 9] on input at bounding box center [86, 9] width 132 height 7
paste input "s67mWYo10FhGGHgf0H9JZN1a"
type input "s67mWYo10FhGGHgf0H9JZN1a"
click at [144, 7] on icon "search-icon" at bounding box center [144, 9] width 4 height 4
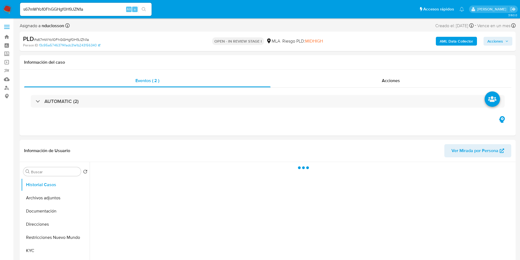
select select "10"
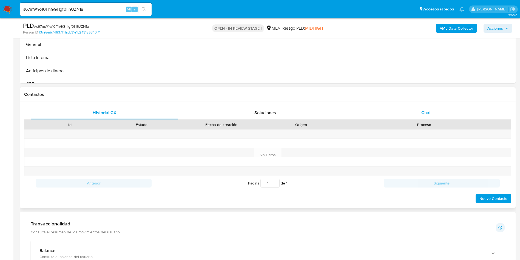
scroll to position [206, 0]
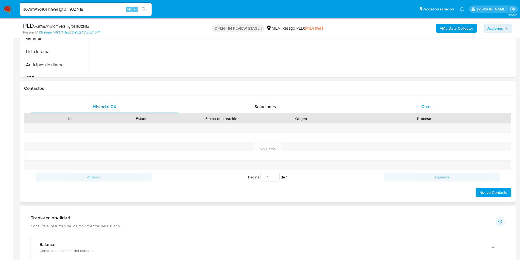
click at [437, 105] on div "Chat" at bounding box center [427, 106] width 148 height 13
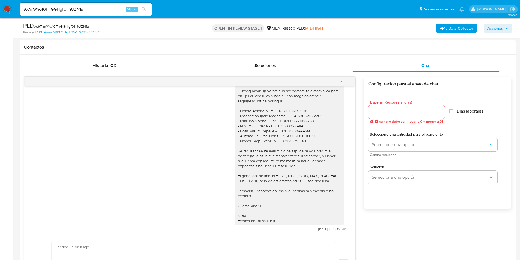
scroll to position [423, 0]
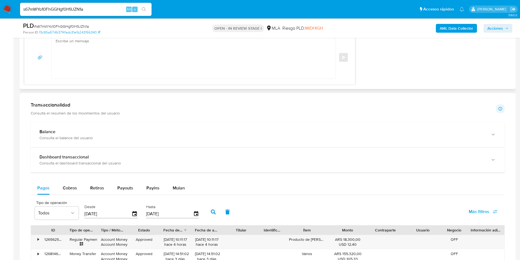
click at [203, 72] on textarea at bounding box center [192, 57] width 273 height 42
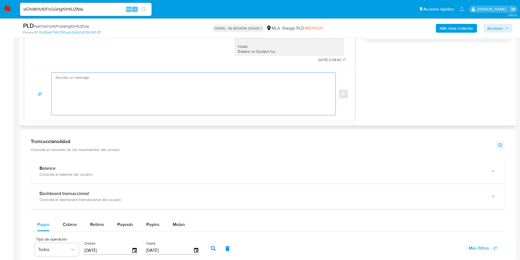
scroll to position [370, 0]
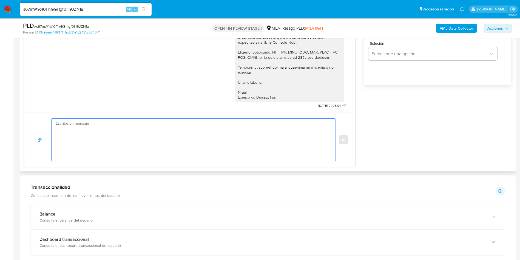
paste textarea "Hola, Esperamos que te encuentres muy bien. Te consultamos si tuviste oportunid…"
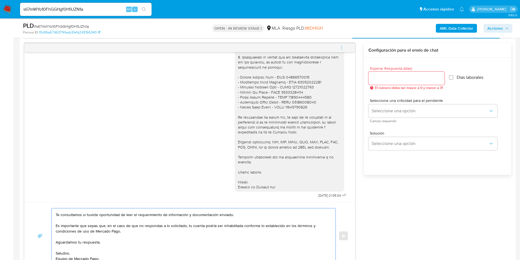
scroll to position [247, 0]
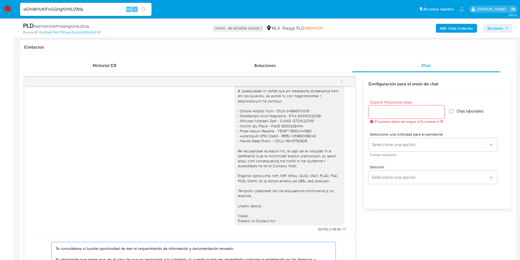
type textarea "Hola, Esperamos que te encuentres muy bien. Te consultamos si tuviste oportunid…"
click at [390, 116] on div at bounding box center [407, 111] width 76 height 13
click at [386, 111] on input "Esperar Respuesta (días)" at bounding box center [407, 111] width 76 height 7
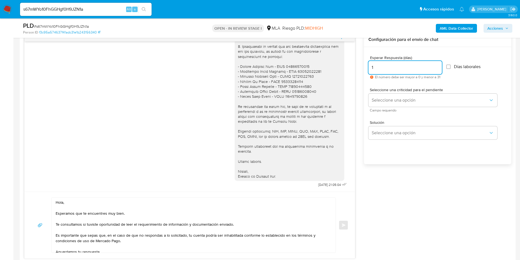
scroll to position [288, 0]
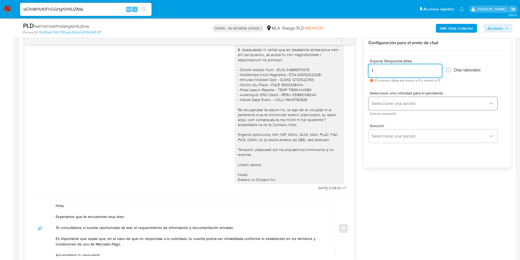
type input "1"
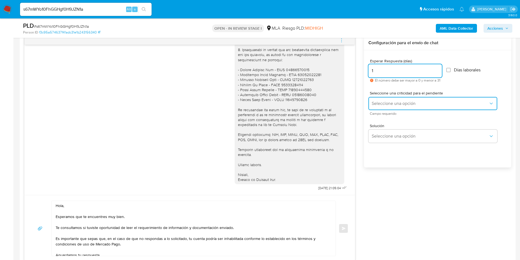
click at [401, 105] on span "Seleccione una opción" at bounding box center [430, 103] width 117 height 5
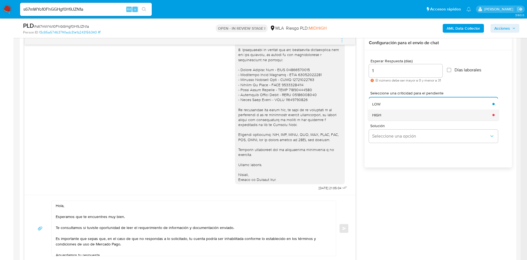
click at [400, 119] on div "HIGH" at bounding box center [430, 114] width 117 height 11
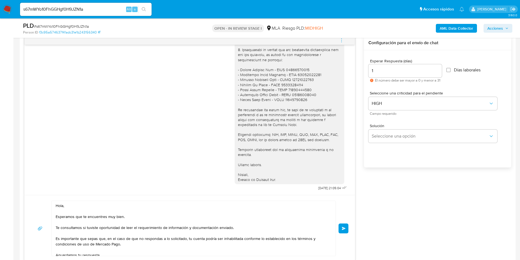
click at [340, 227] on button "Enviar" at bounding box center [344, 228] width 10 height 10
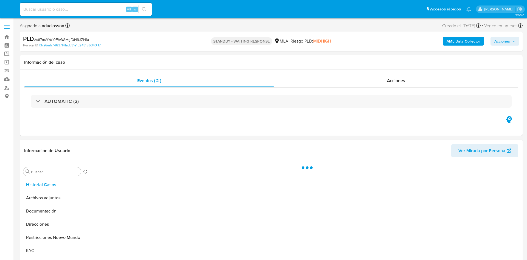
select select "10"
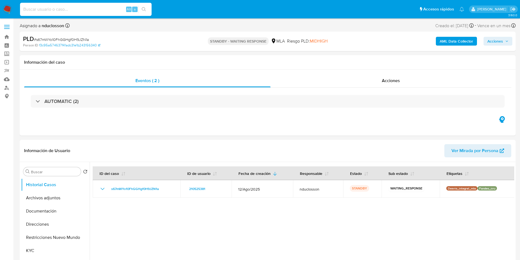
click at [61, 10] on input at bounding box center [86, 9] width 132 height 7
paste input "UStozMQGGh6axjV3Tjv0Nj6S"
type input "UStozMQGGh6axjV3Tjv0Nj6S"
click at [143, 7] on icon "search-icon" at bounding box center [144, 9] width 4 height 4
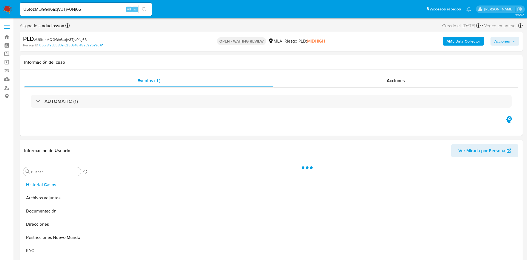
select select "10"
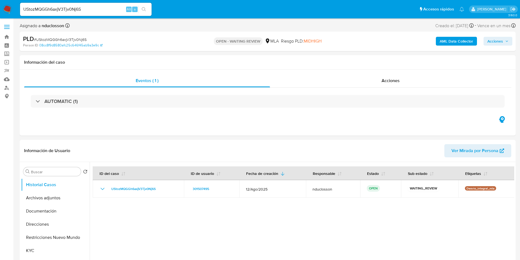
click at [72, 6] on input "UStozMQGGh6axjV3Tjv0Nj6S" at bounding box center [86, 9] width 132 height 7
click at [143, 10] on icon "search-icon" at bounding box center [144, 9] width 4 height 4
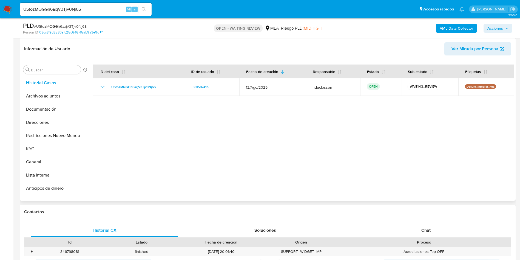
scroll to position [123, 0]
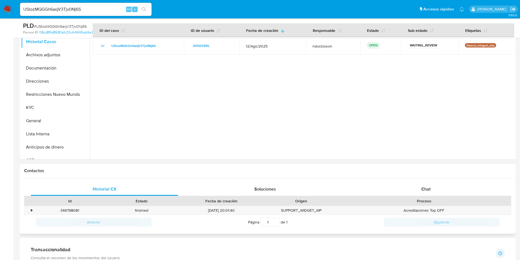
click at [426, 199] on div "Proceso" at bounding box center [424, 200] width 166 height 5
click at [427, 186] on span "Chat" at bounding box center [426, 189] width 9 height 6
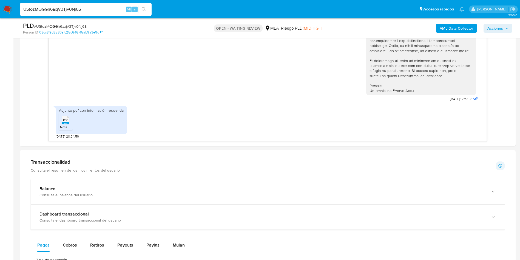
scroll to position [370, 0]
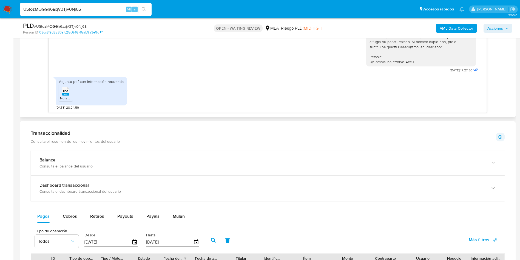
click at [65, 95] on rect at bounding box center [65, 94] width 7 height 2
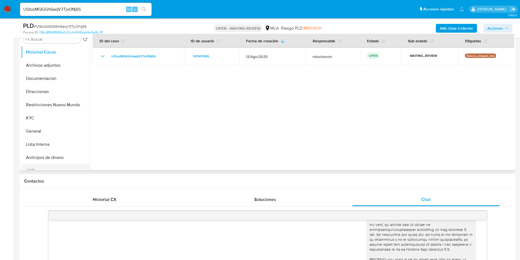
scroll to position [82, 0]
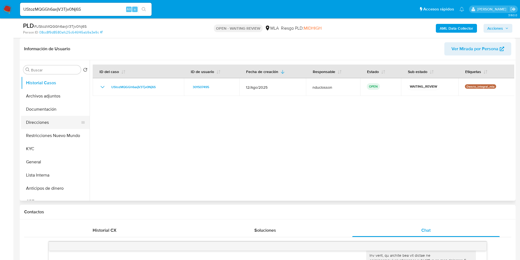
click at [26, 124] on button "Direcciones" at bounding box center [53, 122] width 64 height 13
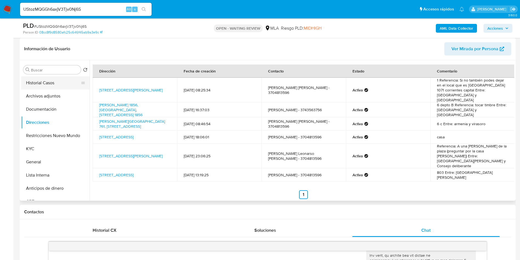
click at [55, 87] on button "Historial Casos" at bounding box center [53, 82] width 64 height 13
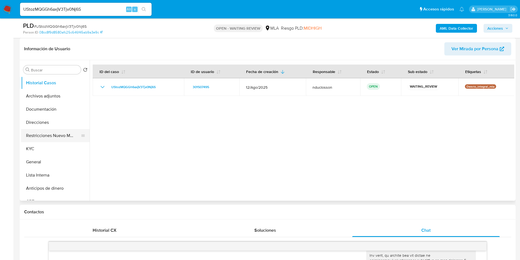
click at [46, 136] on button "Restricciones Nuevo Mundo" at bounding box center [53, 135] width 64 height 13
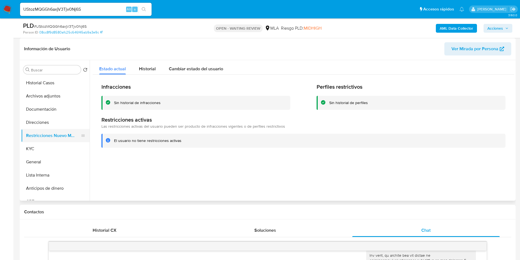
click at [37, 134] on button "Restricciones Nuevo Mundo" at bounding box center [53, 135] width 64 height 13
click at [36, 127] on button "Direcciones" at bounding box center [53, 122] width 64 height 13
